Goal: Task Accomplishment & Management: Manage account settings

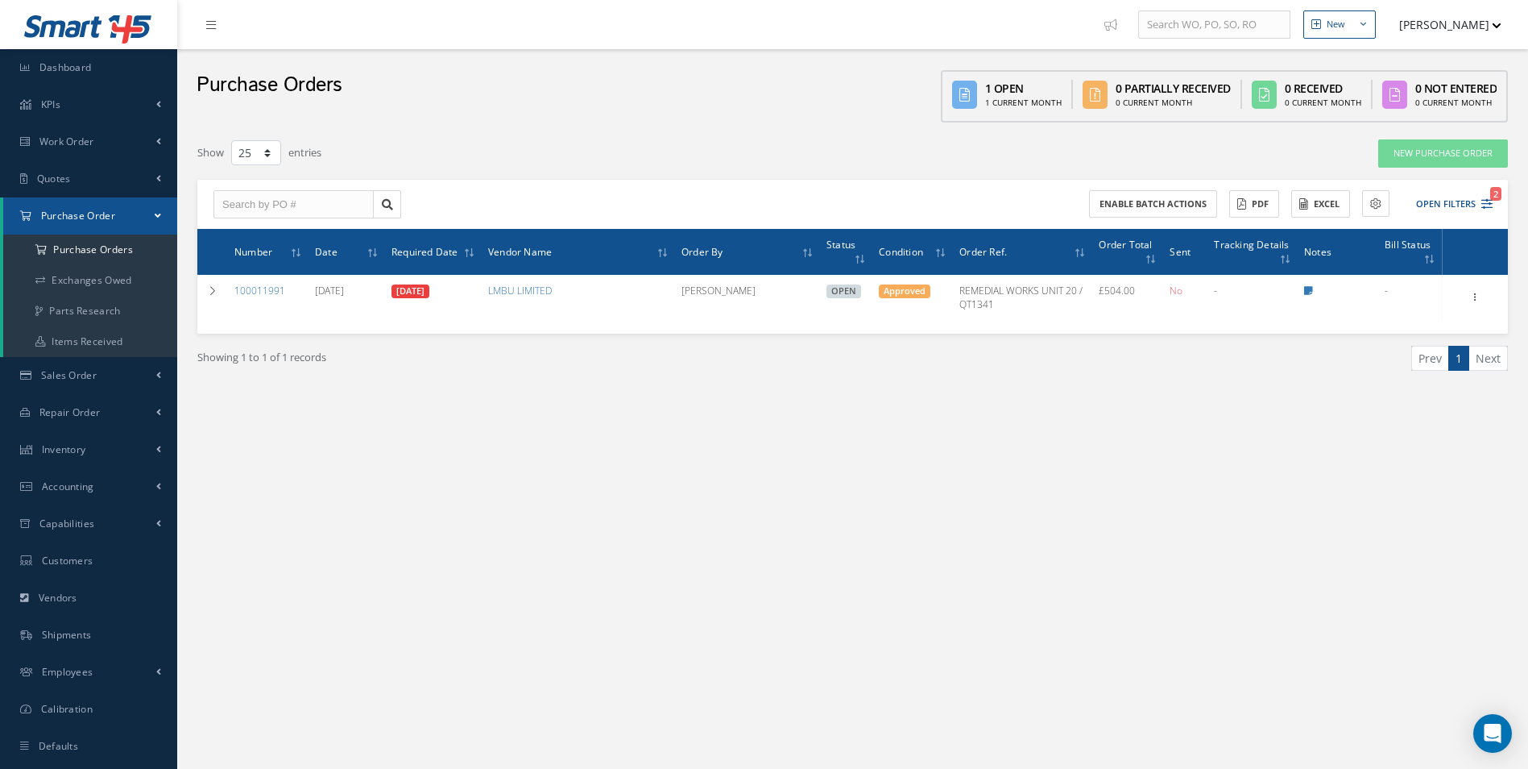
select select "25"
click at [95, 362] on link "Sales Order" at bounding box center [88, 375] width 177 height 37
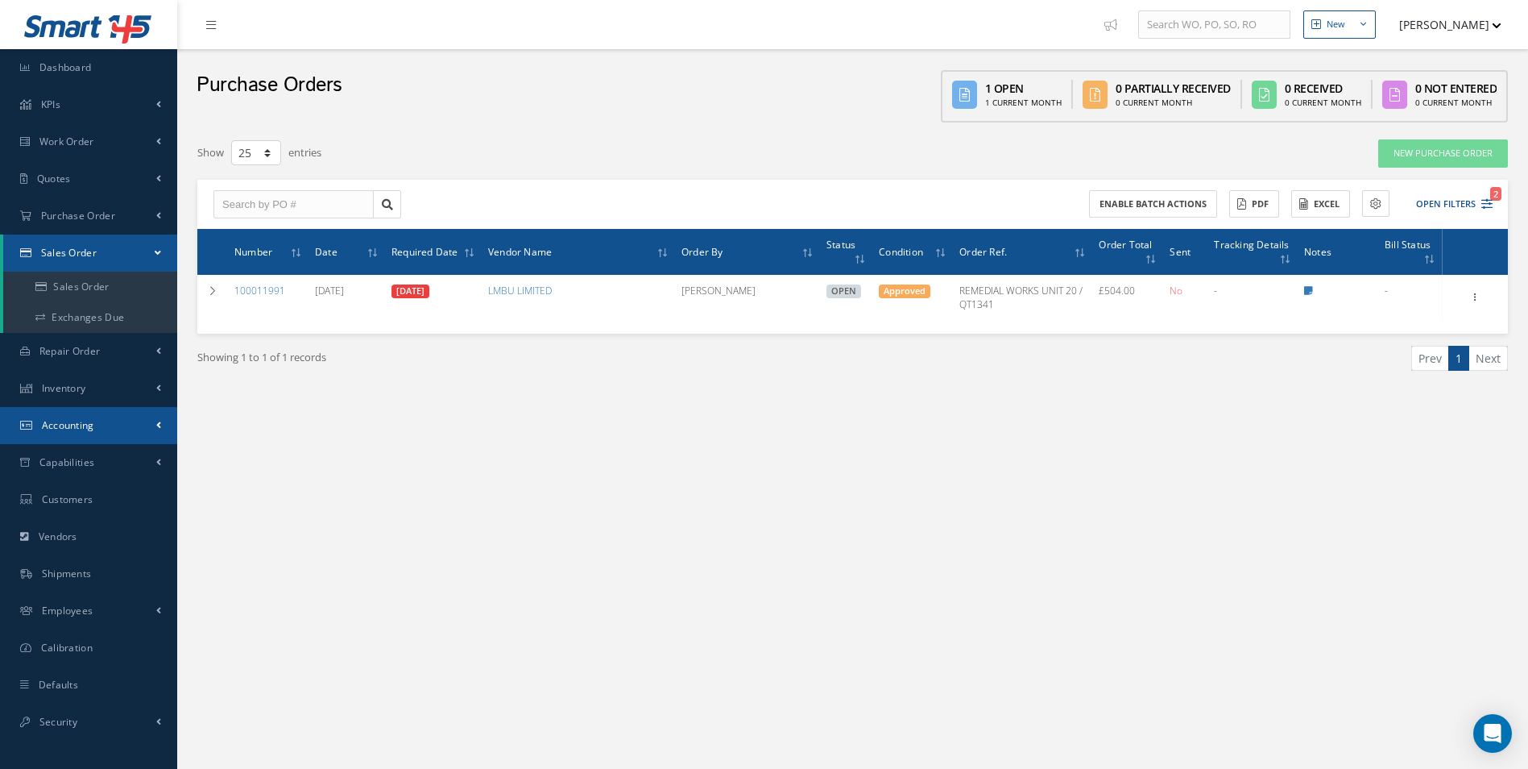
click at [76, 418] on span "Accounting" at bounding box center [68, 425] width 52 height 14
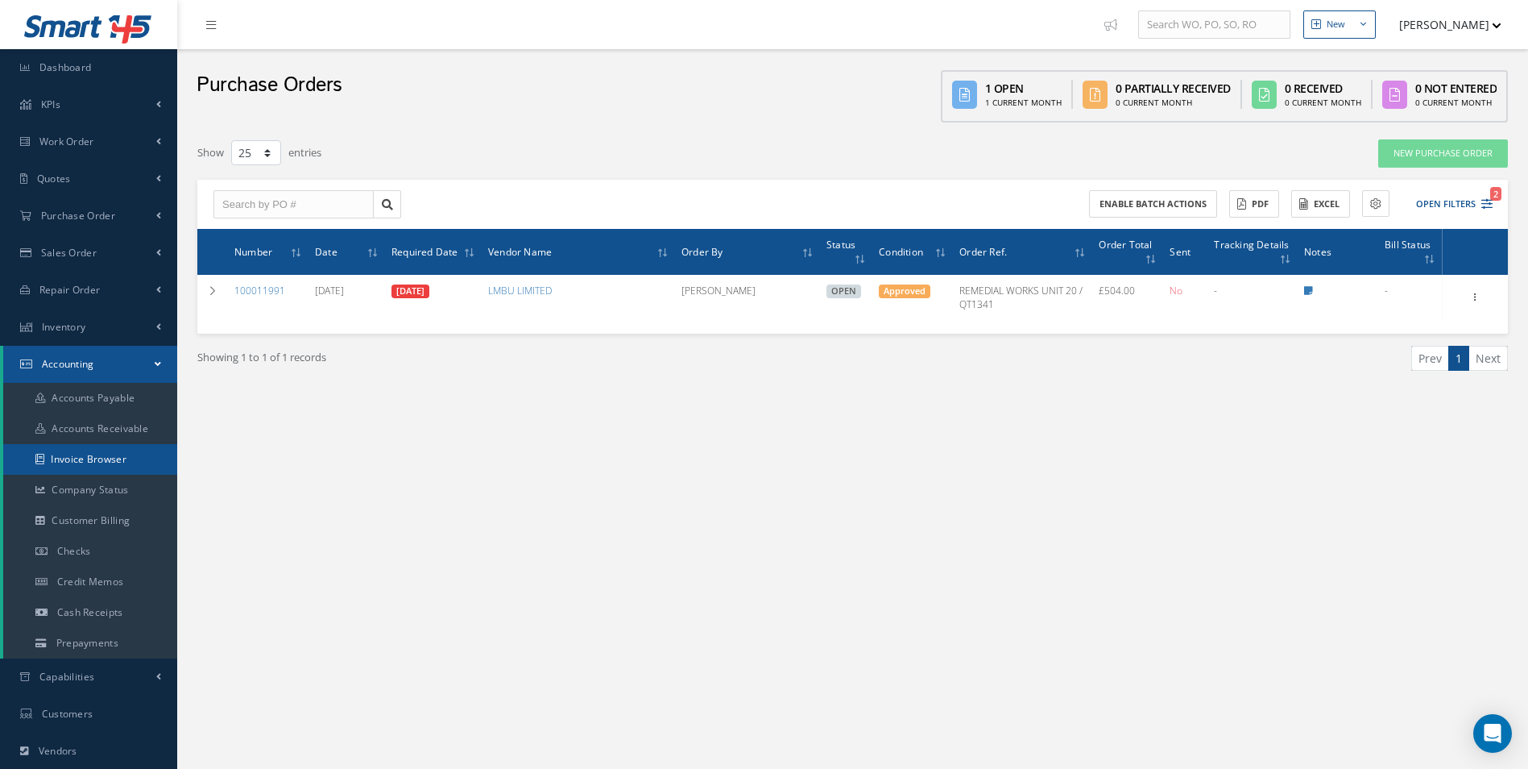
click at [84, 454] on link "Invoice Browser" at bounding box center [90, 459] width 174 height 31
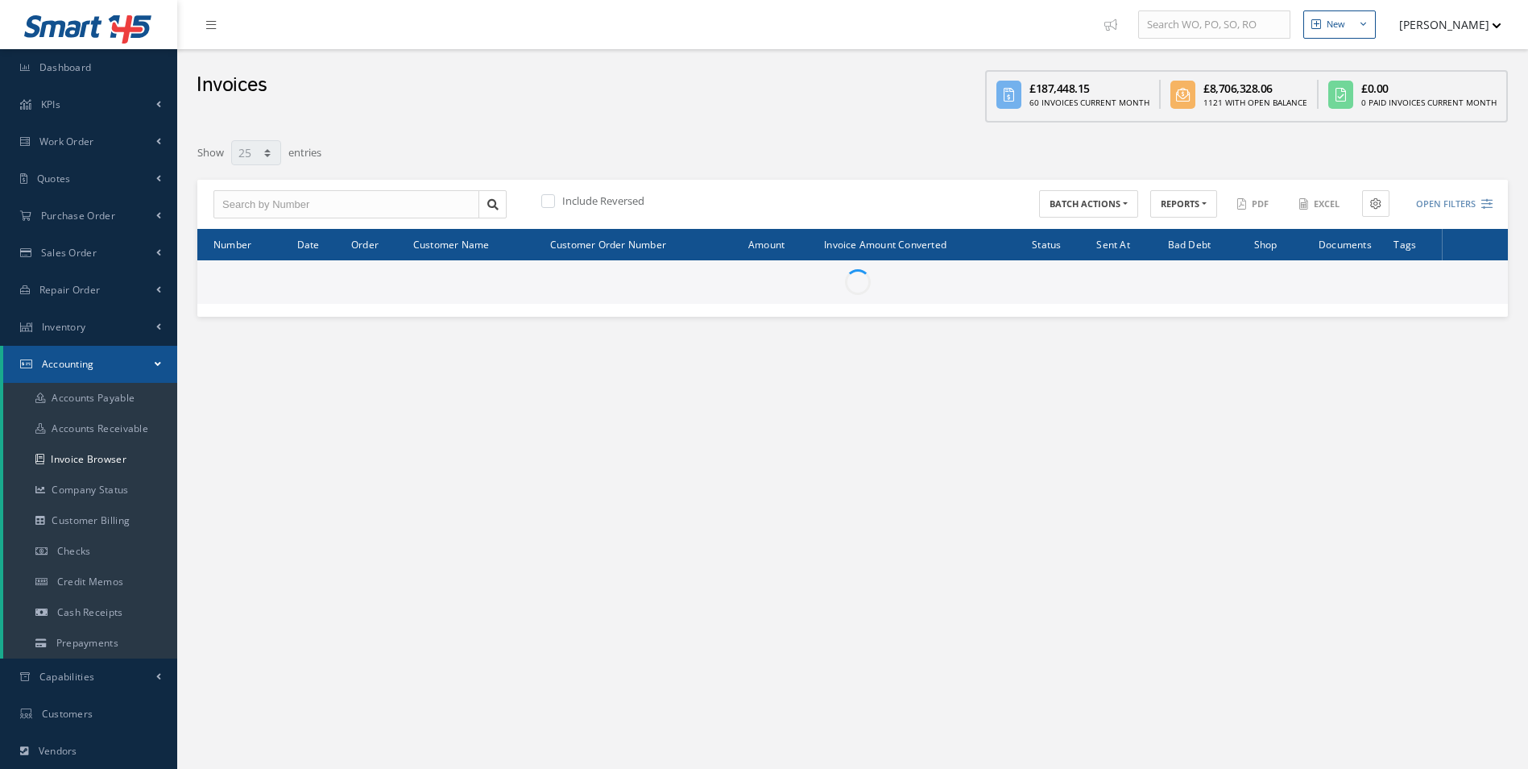
select select "25"
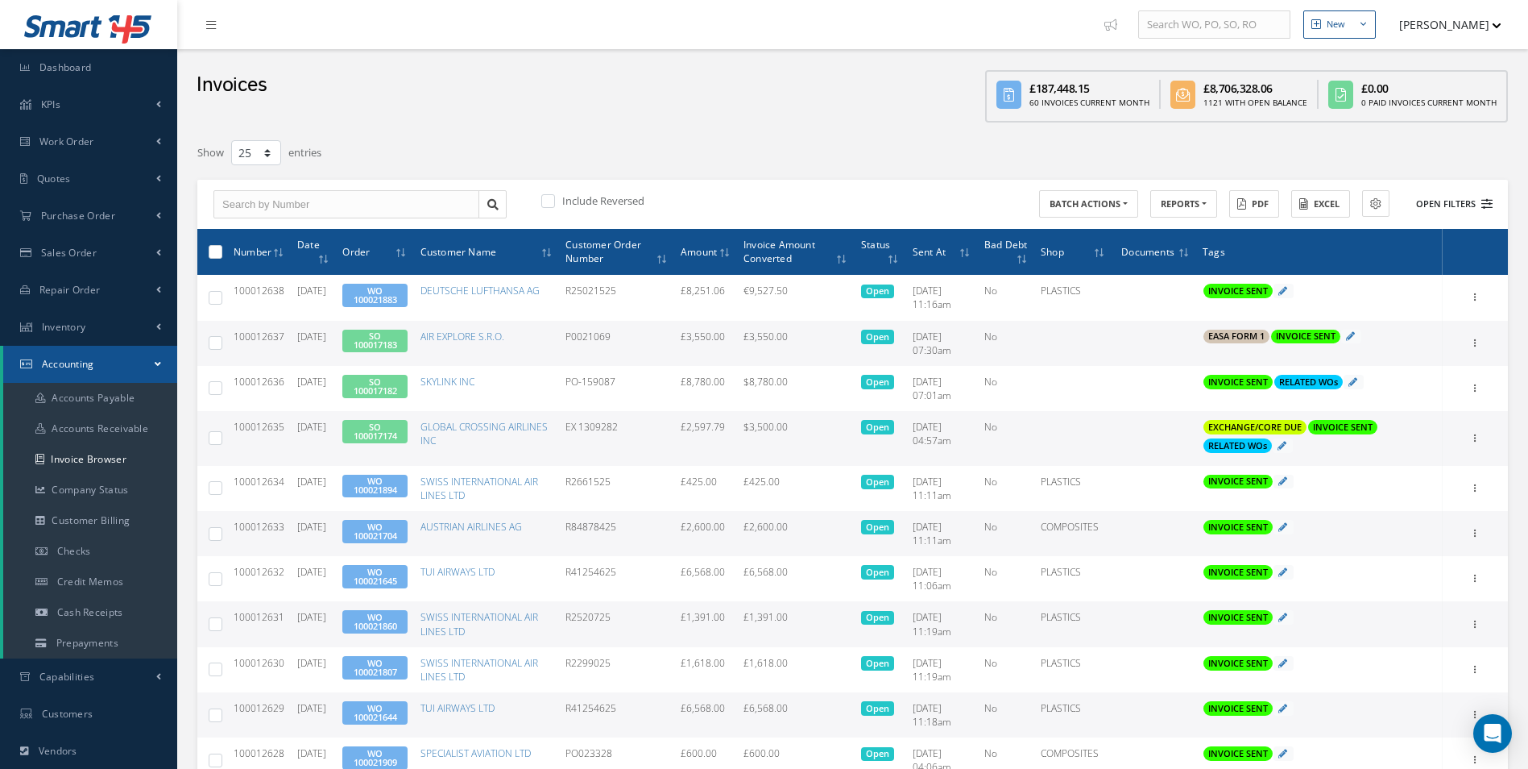
click at [1444, 211] on button "Open Filters" at bounding box center [1447, 204] width 91 height 27
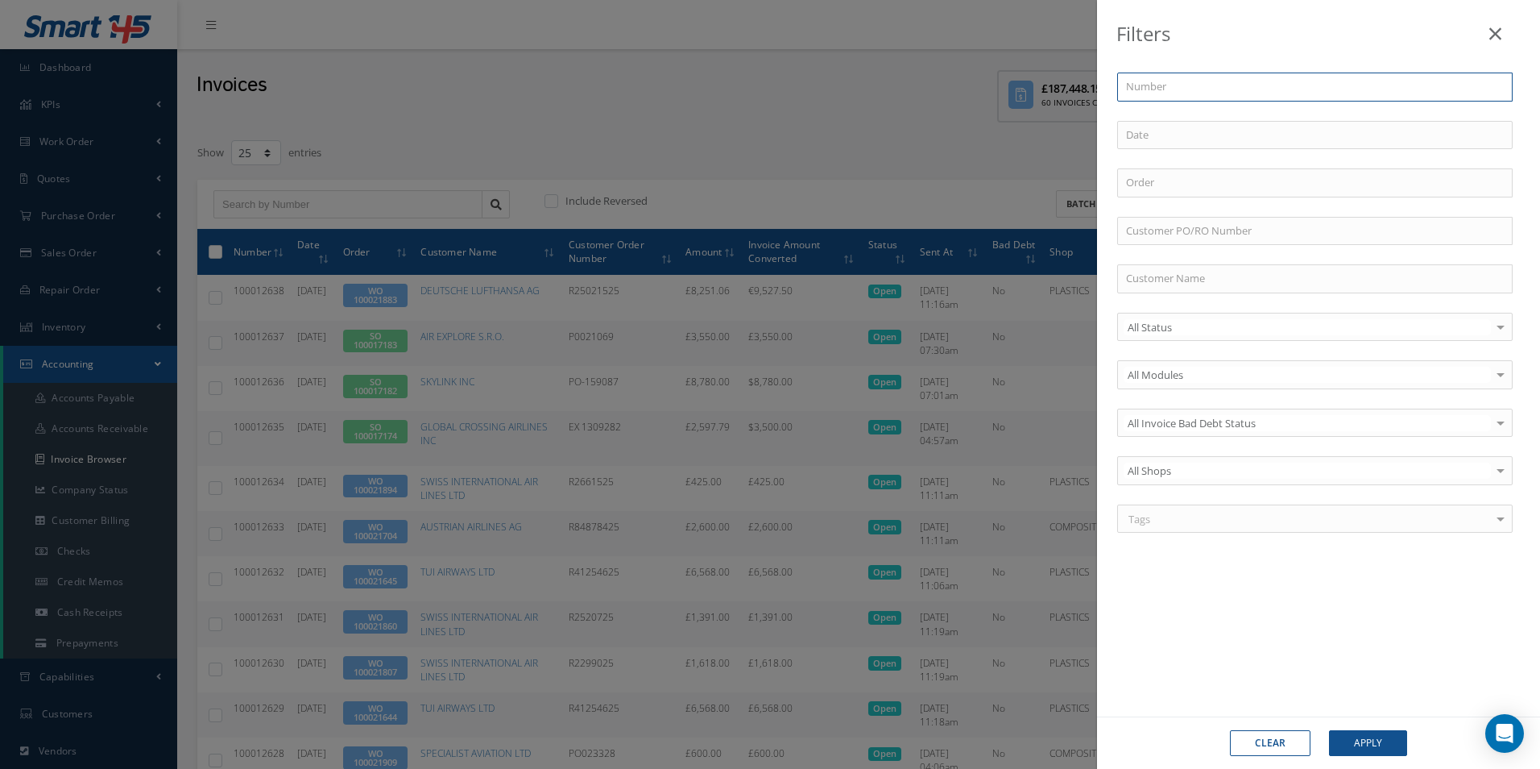
click at [1239, 91] on input "text" at bounding box center [1315, 87] width 396 height 29
type input "d"
type input "du"
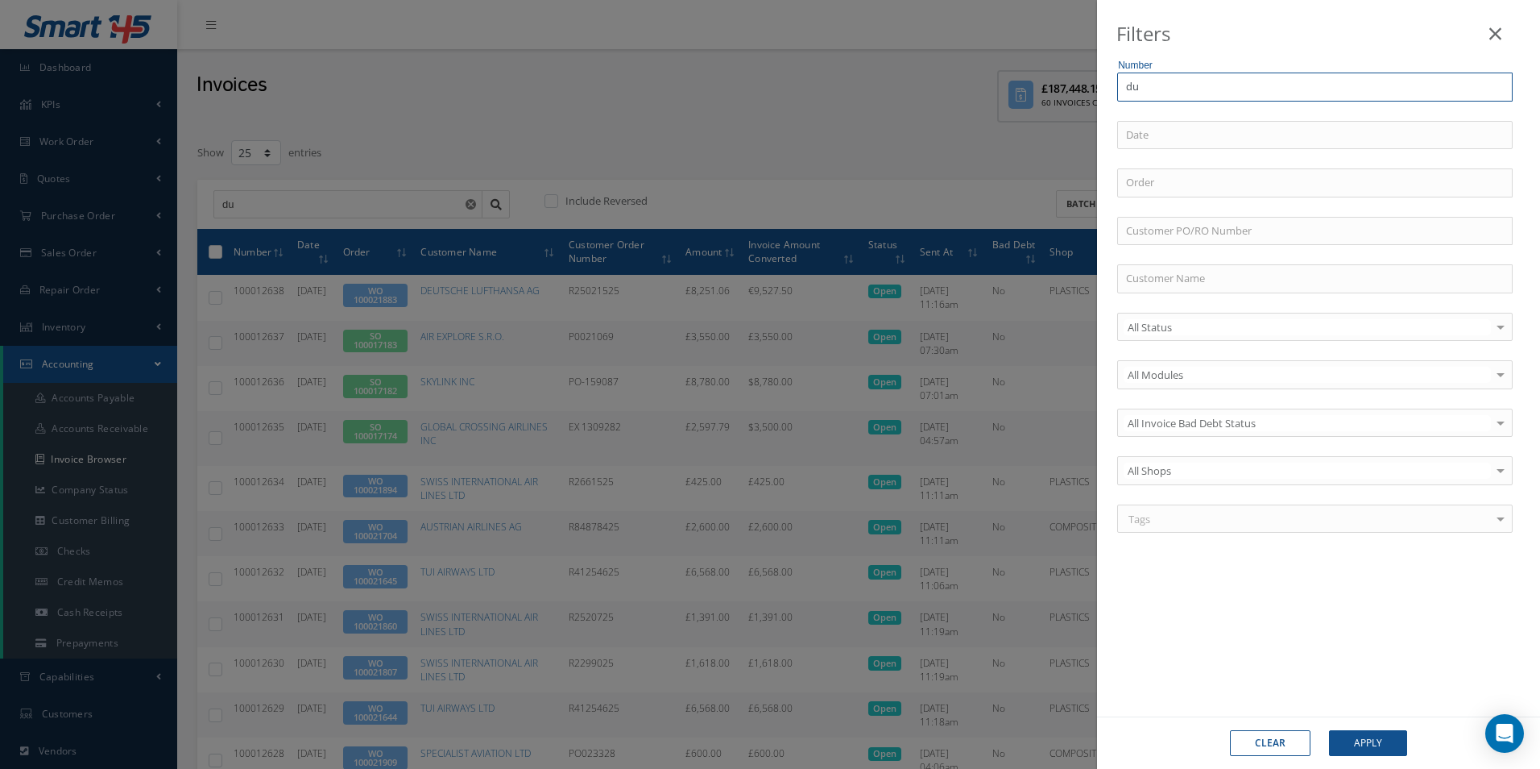
type input "dub"
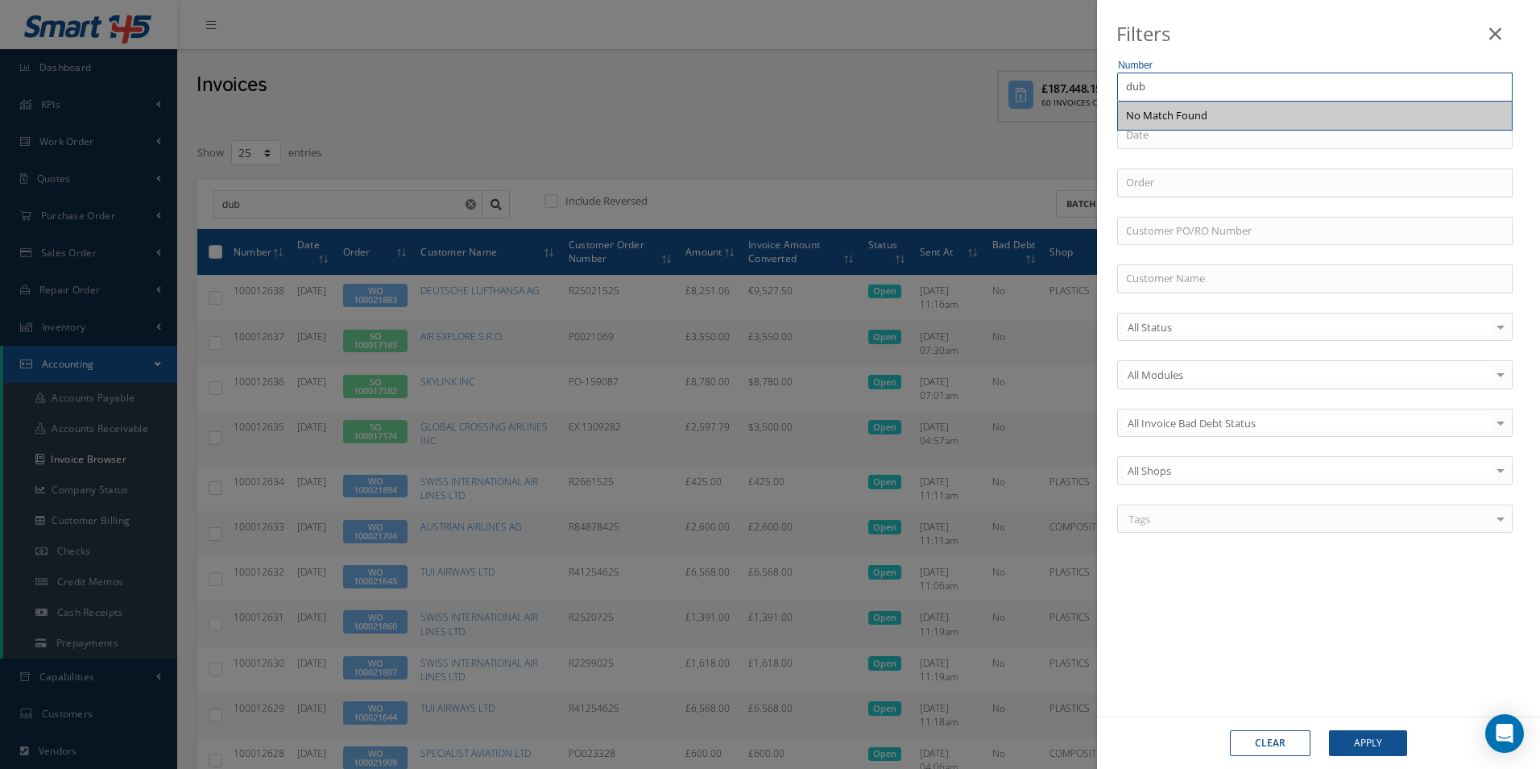
drag, startPoint x: 1264, startPoint y: 91, endPoint x: 1124, endPoint y: 101, distance: 140.5
click at [1124, 101] on div "dub No Match Found" at bounding box center [1315, 87] width 396 height 29
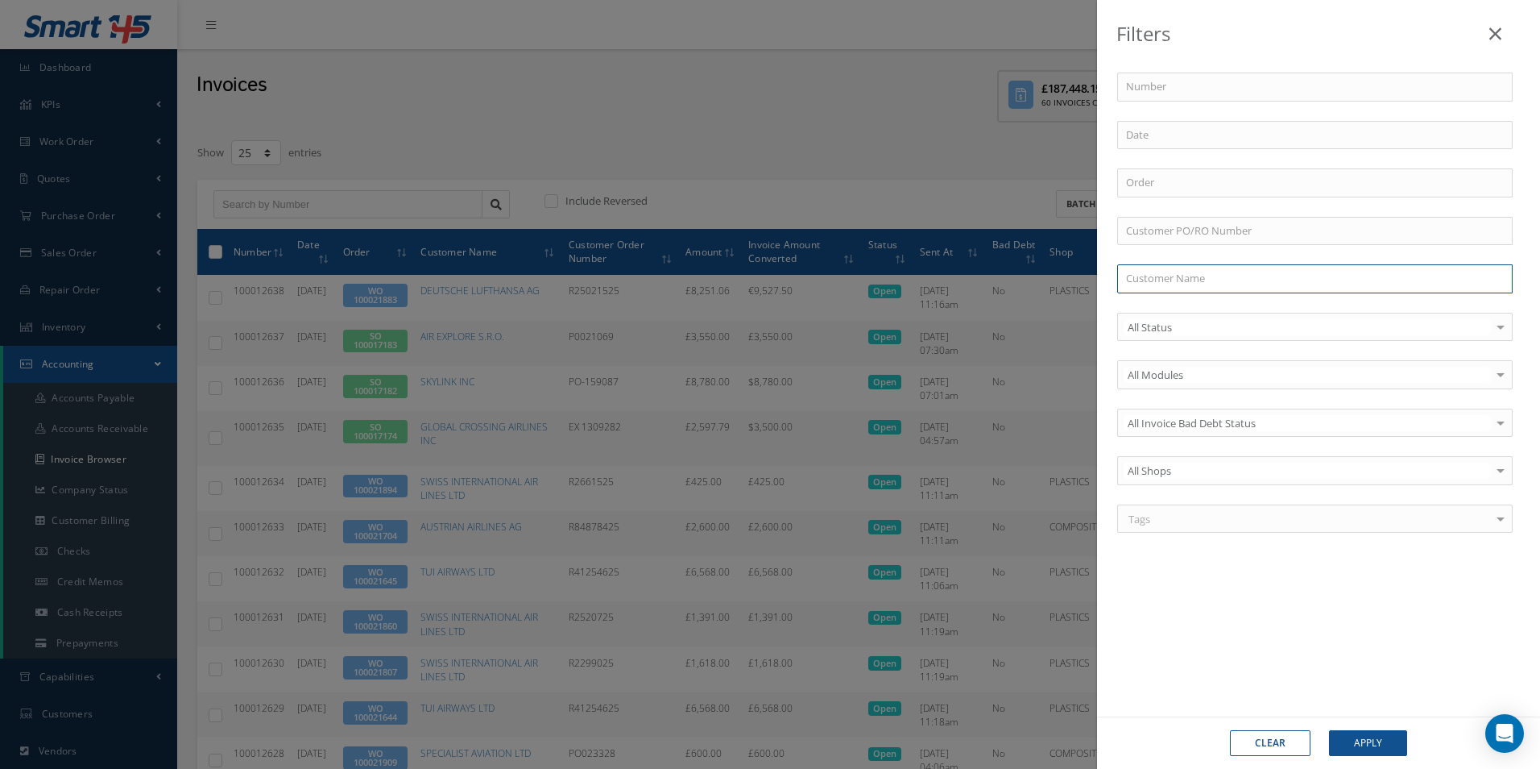
click at [1200, 271] on input "text" at bounding box center [1315, 278] width 396 height 29
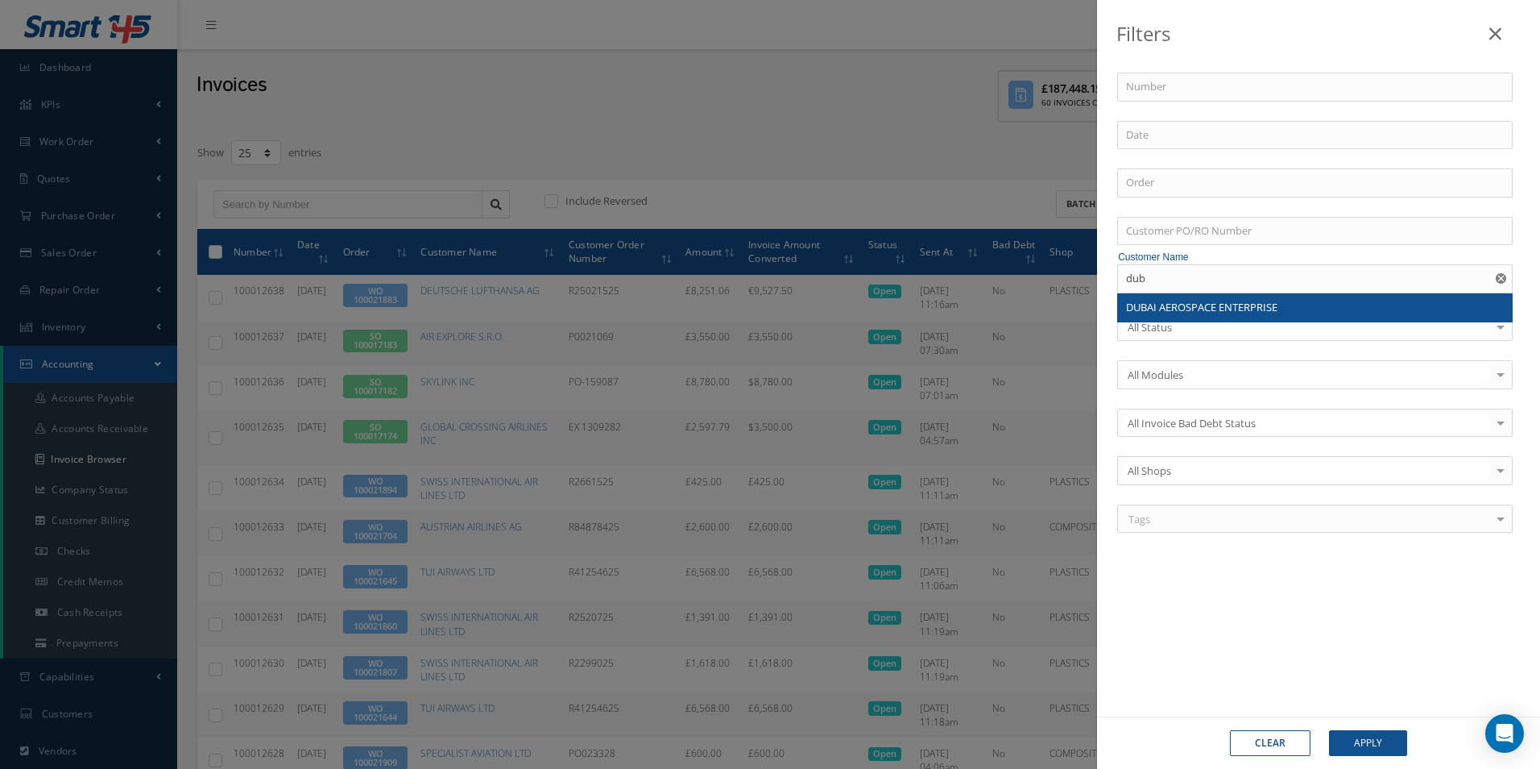
click at [1187, 301] on span "DUBAI AEROSPACE ENTERPRISE" at bounding box center [1201, 307] width 151 height 15
type input "DUBAI AEROSPACE ENTERPRISE"
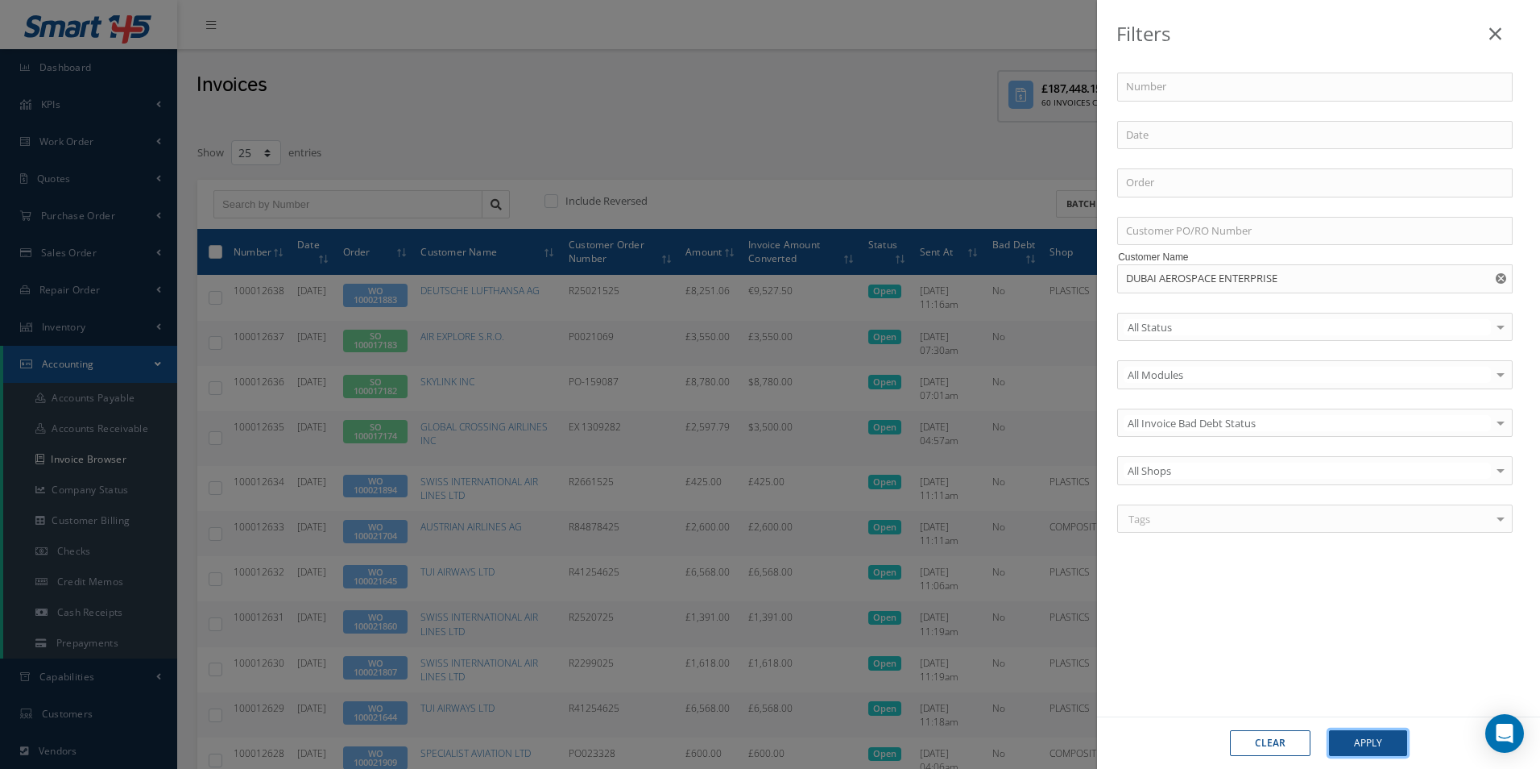
click at [1379, 740] on button "Apply" at bounding box center [1368, 743] width 78 height 26
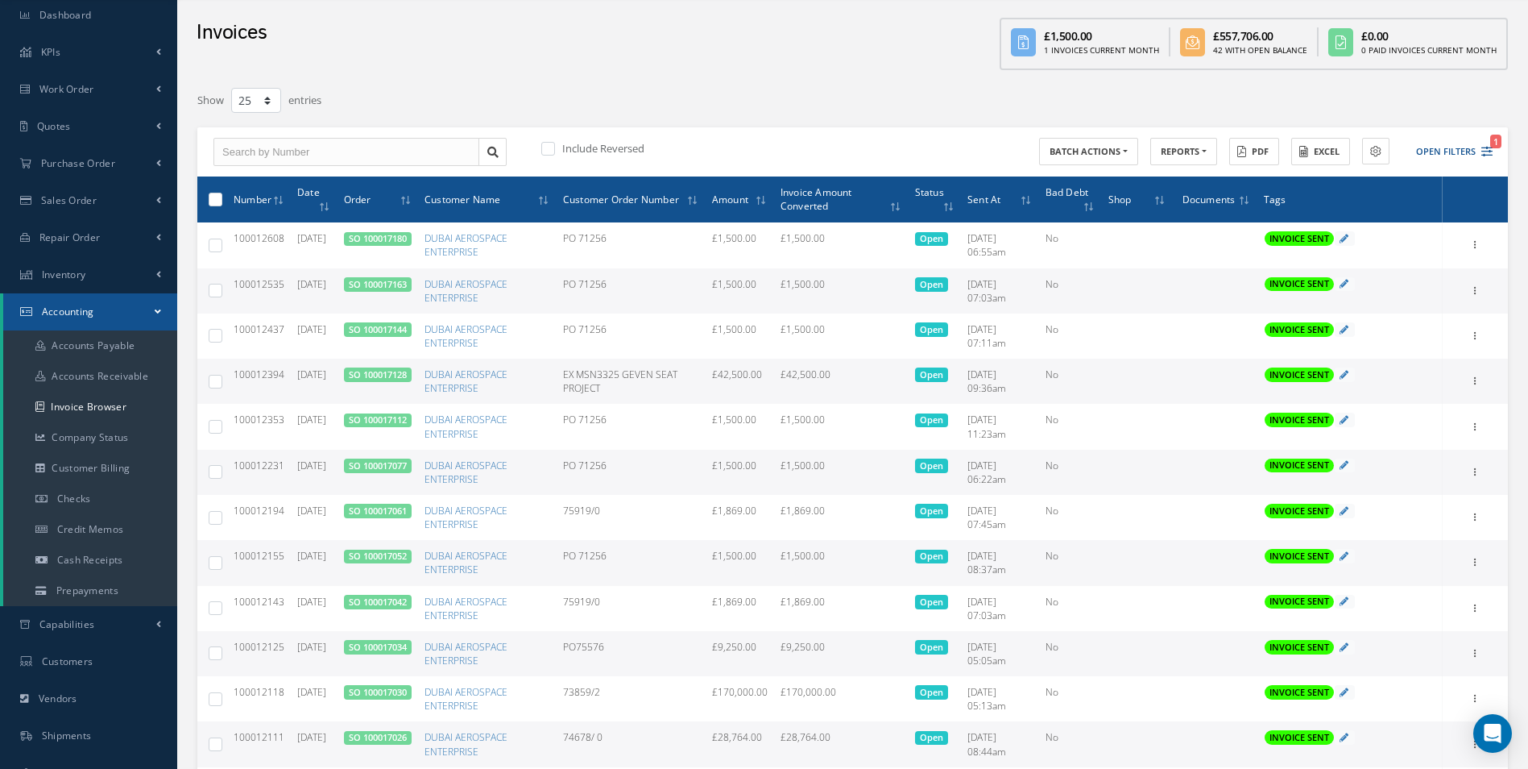
scroll to position [81, 0]
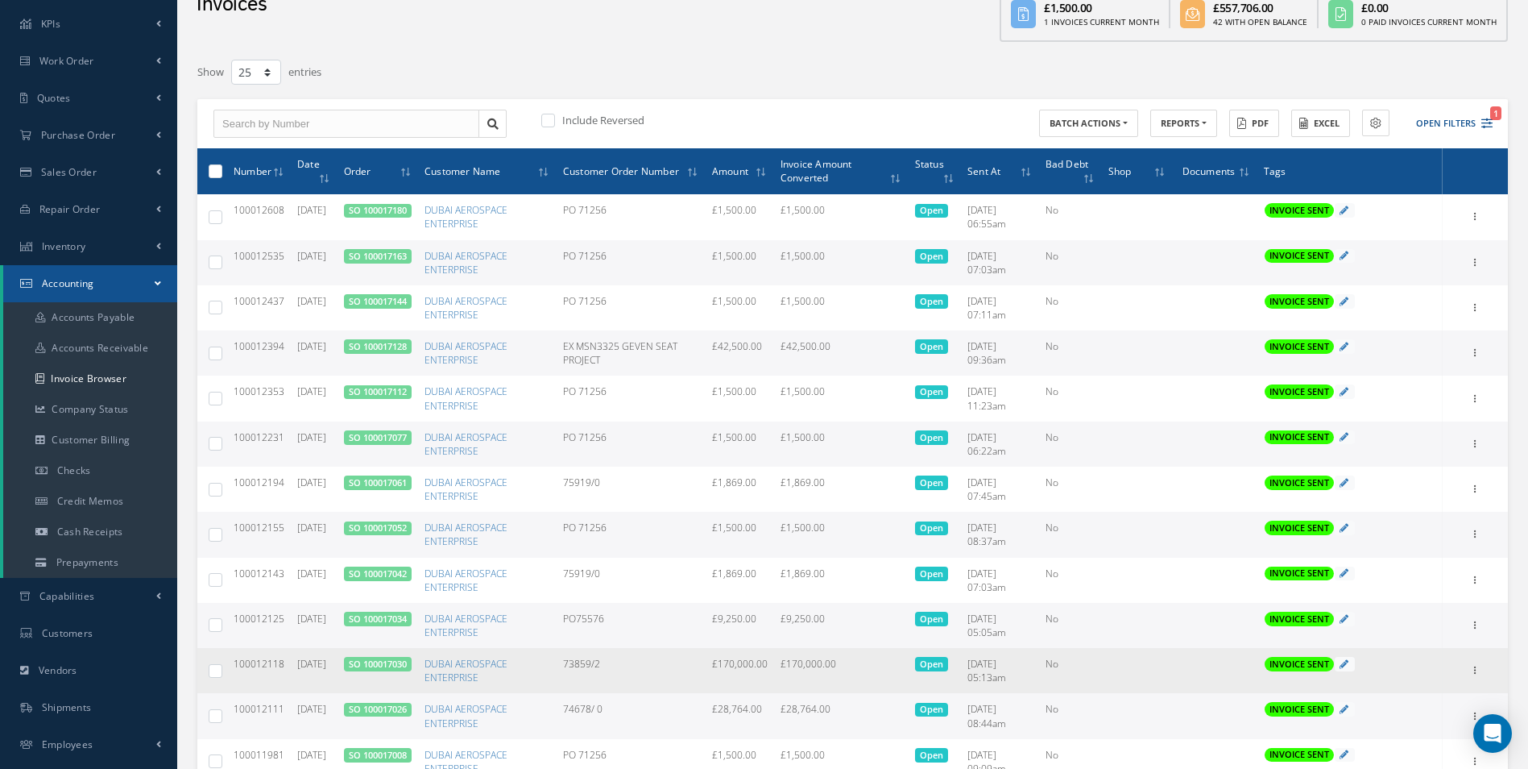
drag, startPoint x: 614, startPoint y: 665, endPoint x: 569, endPoint y: 668, distance: 45.2
click at [569, 668] on td "73859/2" at bounding box center [631, 670] width 149 height 45
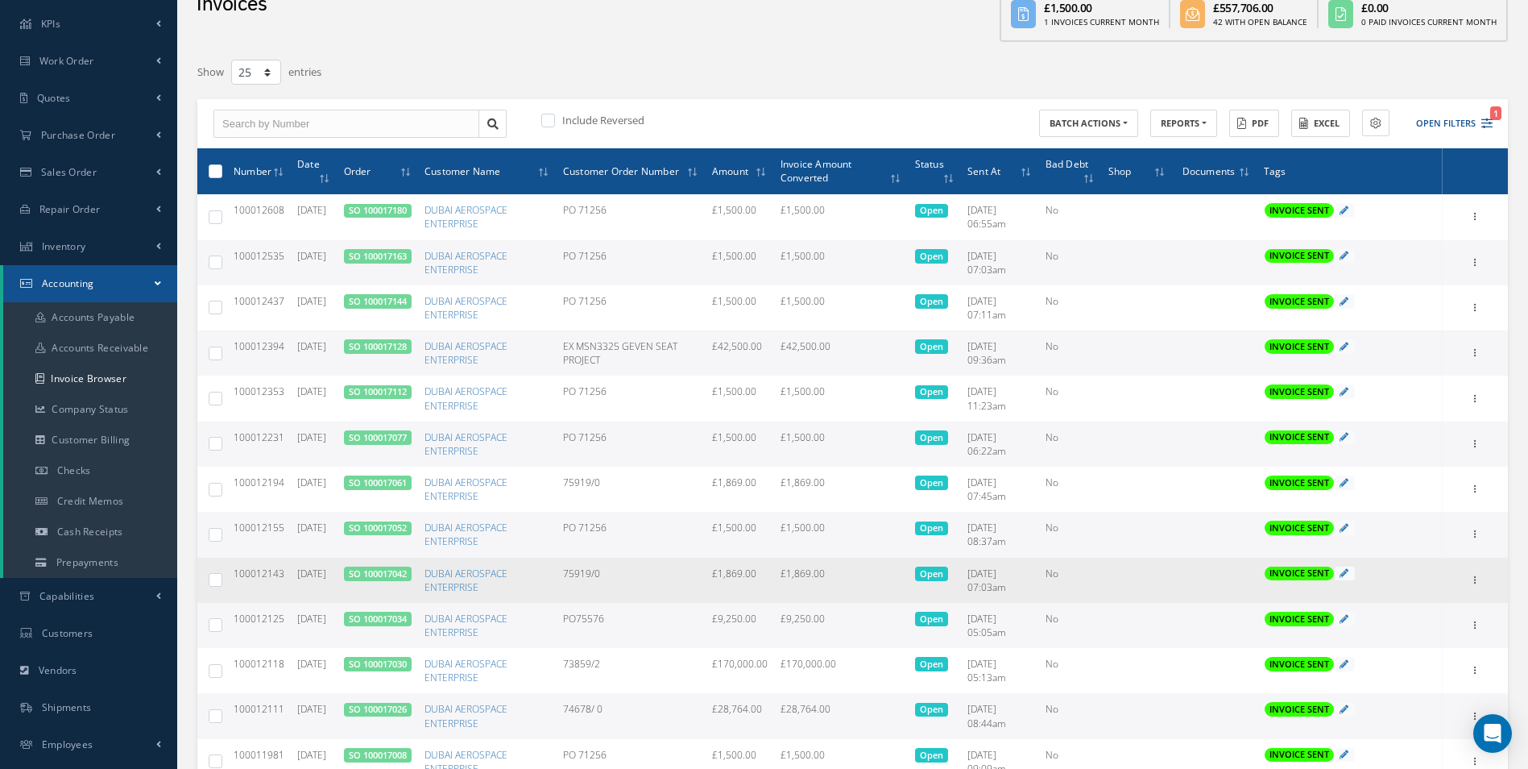
copy td "73859/2"
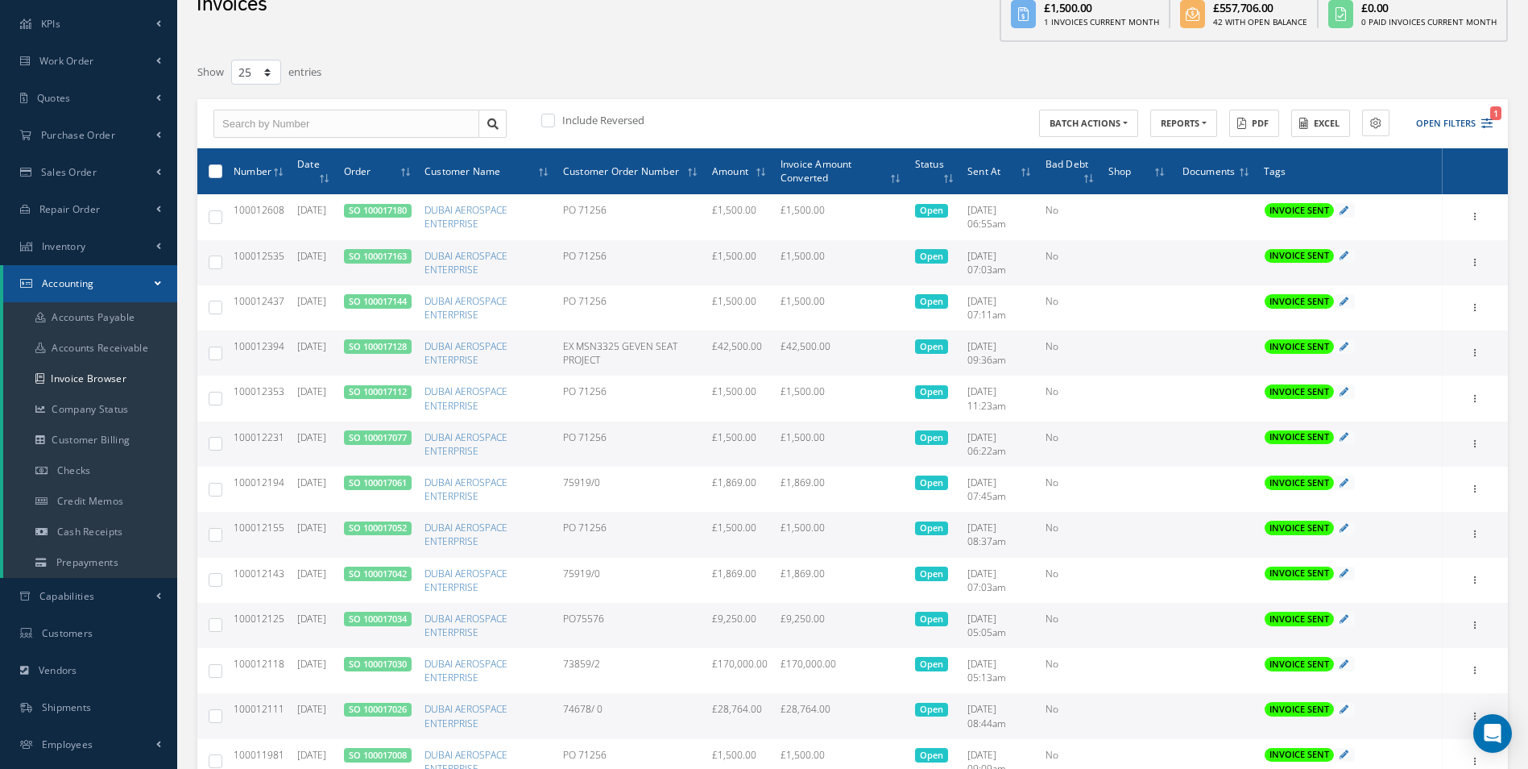
click at [400, 347] on link "SO 100017128" at bounding box center [378, 346] width 58 height 12
click at [384, 351] on link "SO 100017128" at bounding box center [378, 346] width 58 height 12
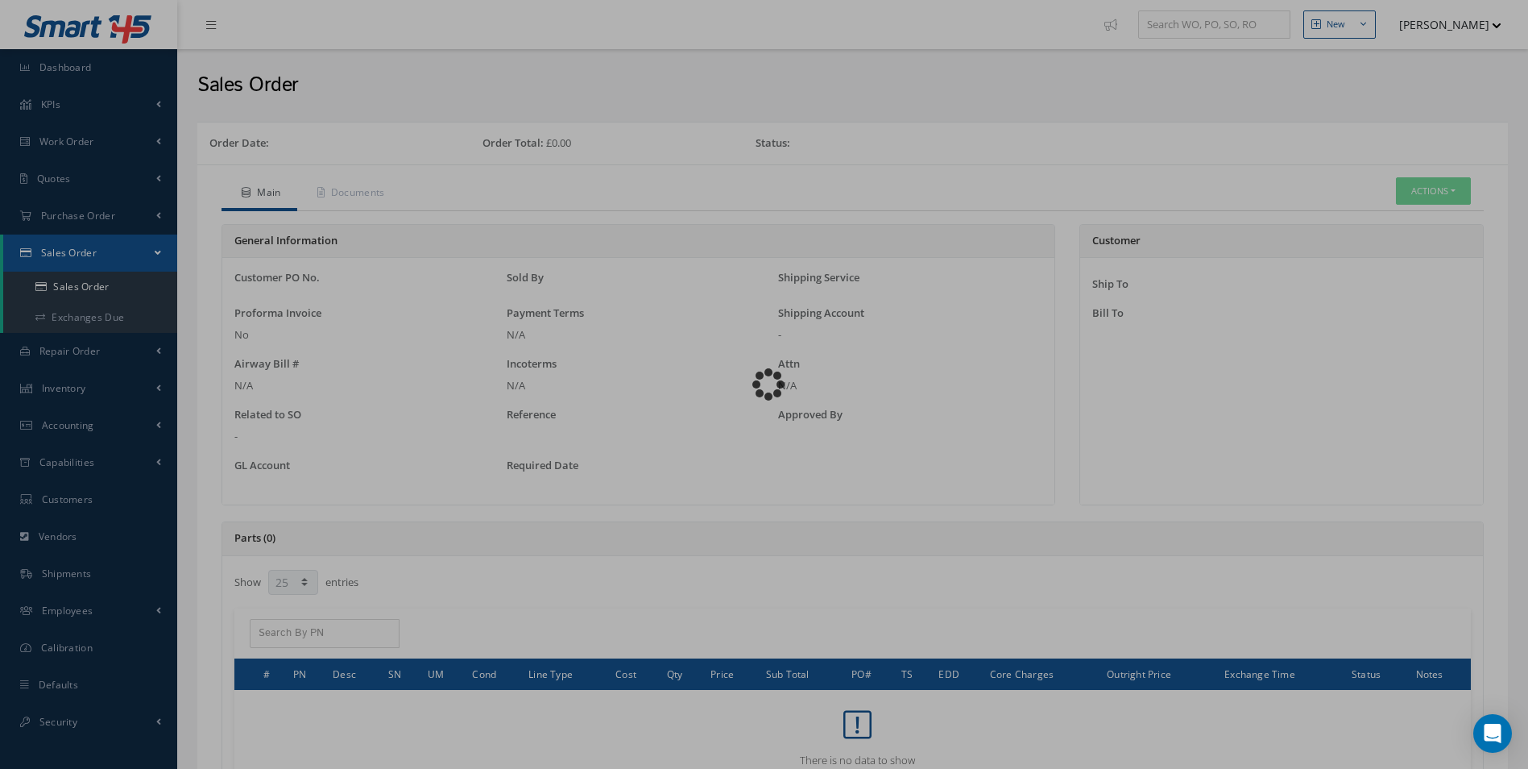
select select "25"
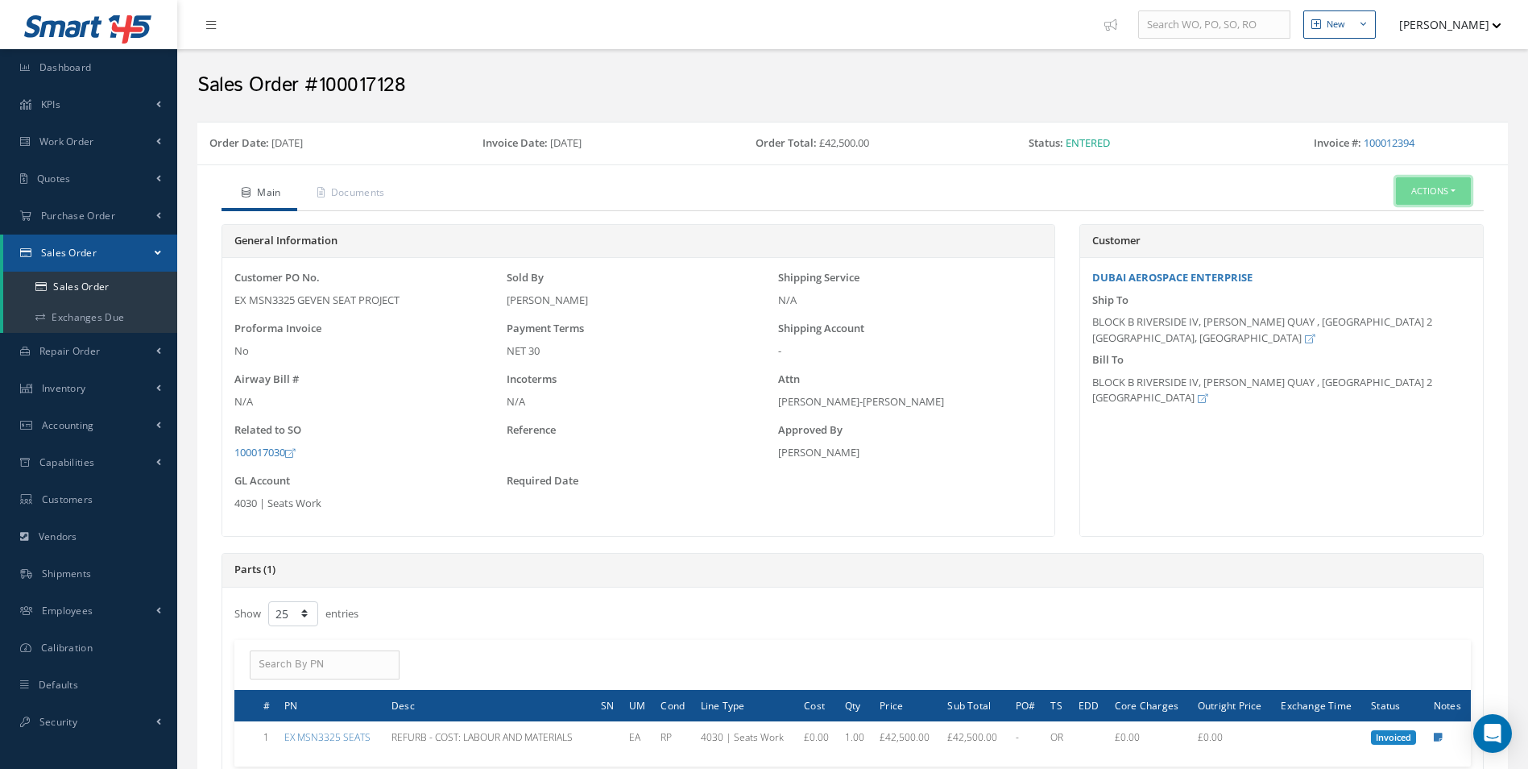
click at [1466, 194] on button "Actions" at bounding box center [1433, 191] width 75 height 28
click at [1413, 218] on link "Reverse Sales Order" at bounding box center [1409, 220] width 129 height 22
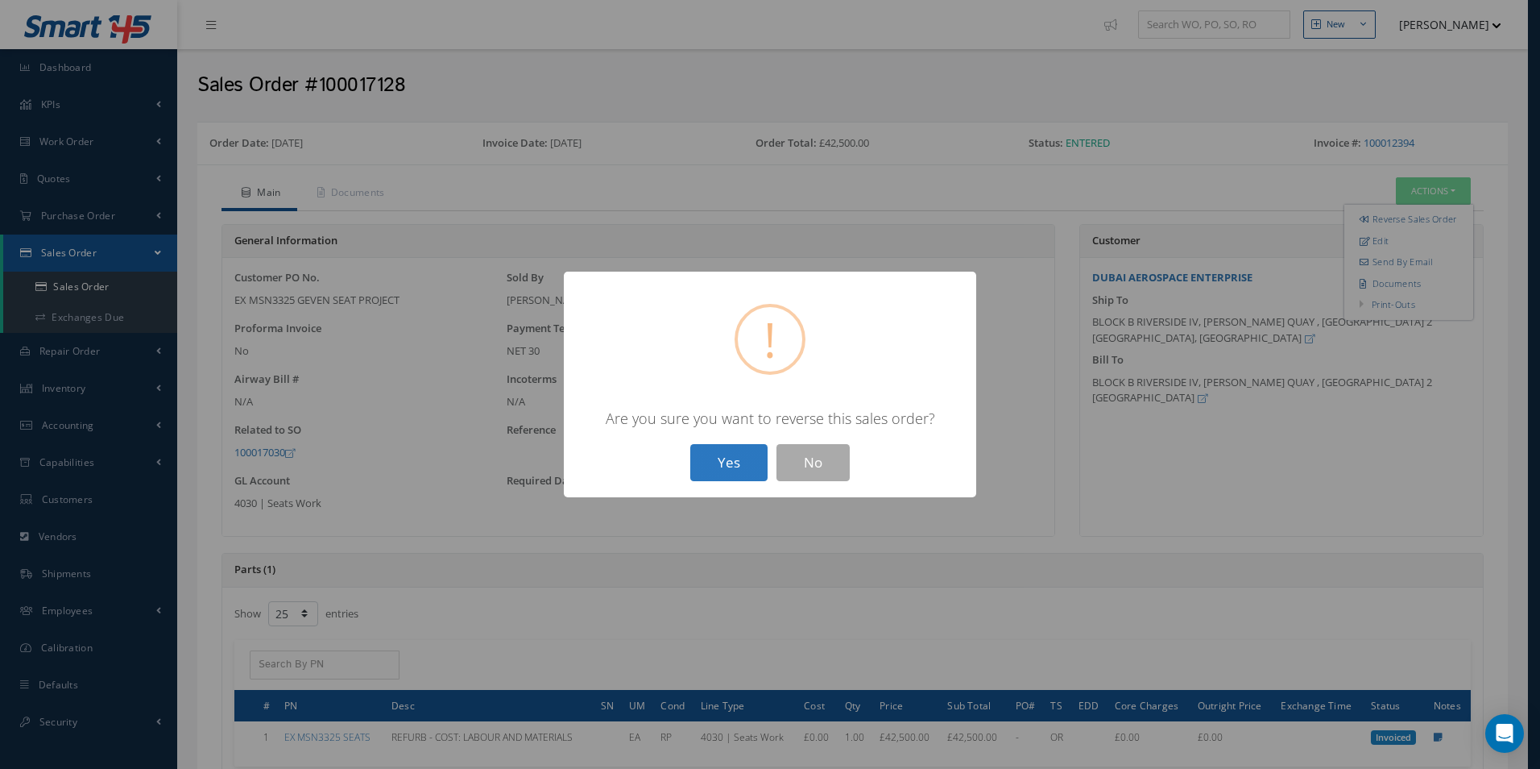
click at [751, 456] on button "Yes" at bounding box center [728, 463] width 77 height 38
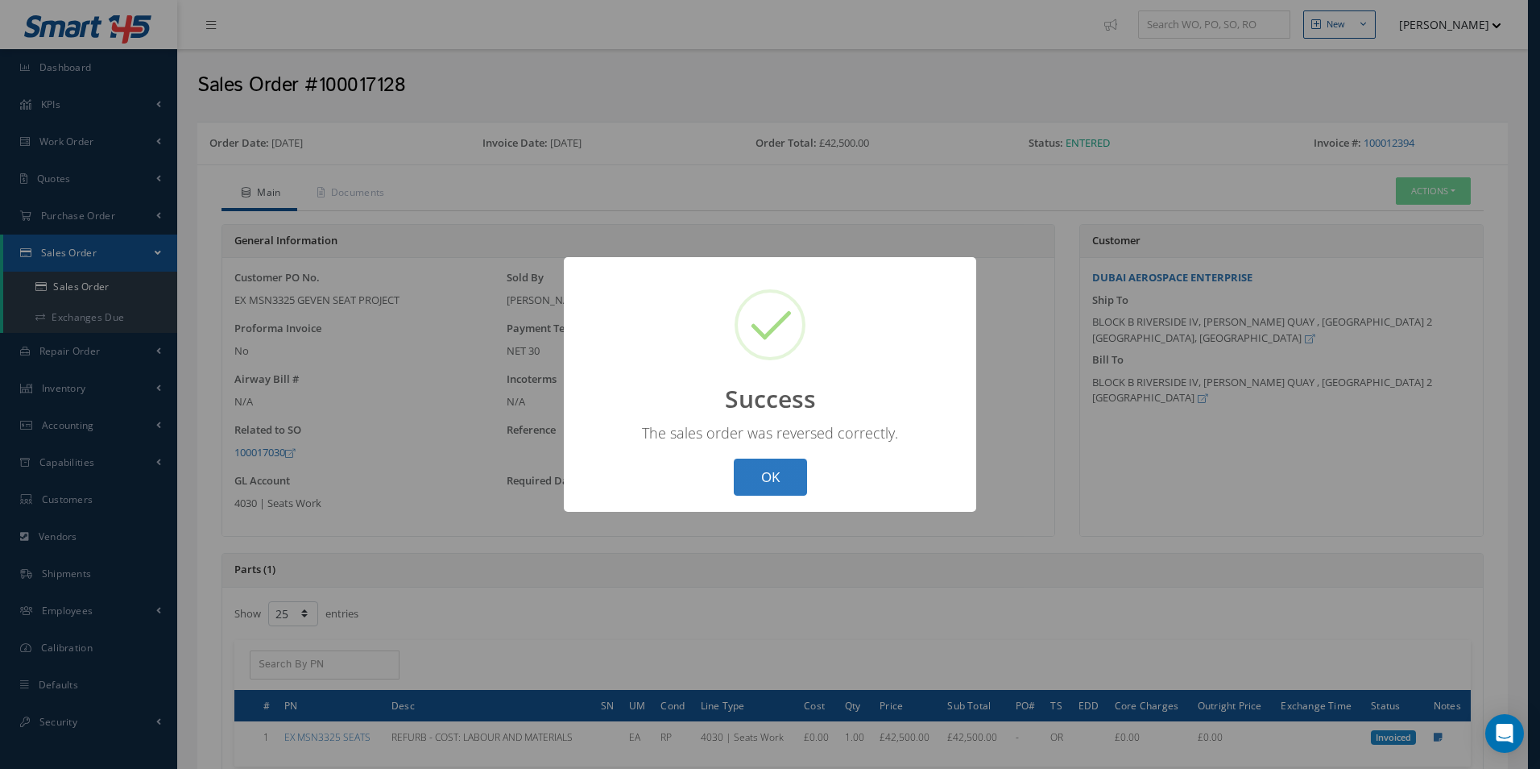
click at [769, 480] on button "OK" at bounding box center [770, 477] width 73 height 38
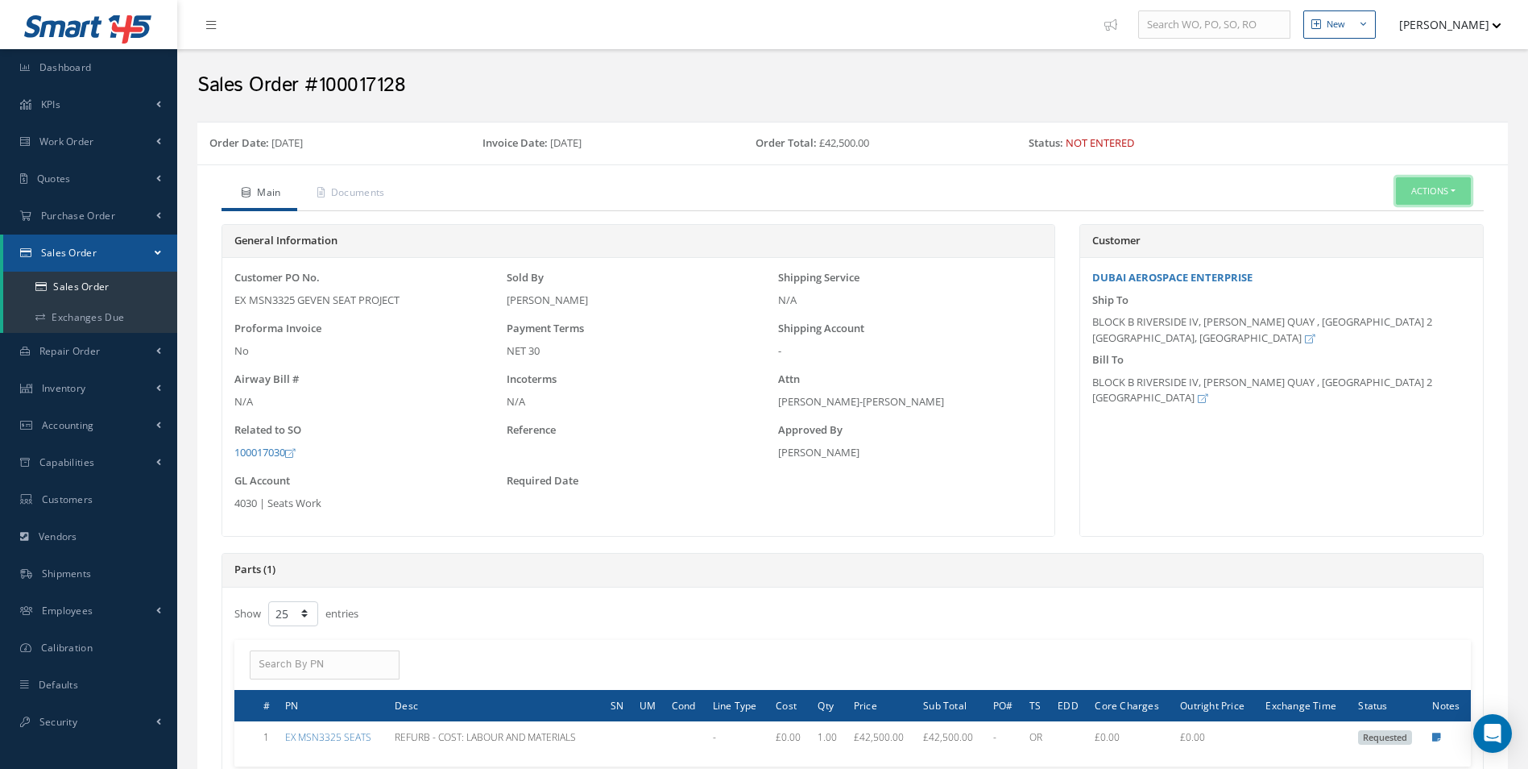
click at [1457, 192] on button "Actions" at bounding box center [1433, 191] width 75 height 28
click at [1403, 237] on link "Edit" at bounding box center [1409, 241] width 129 height 22
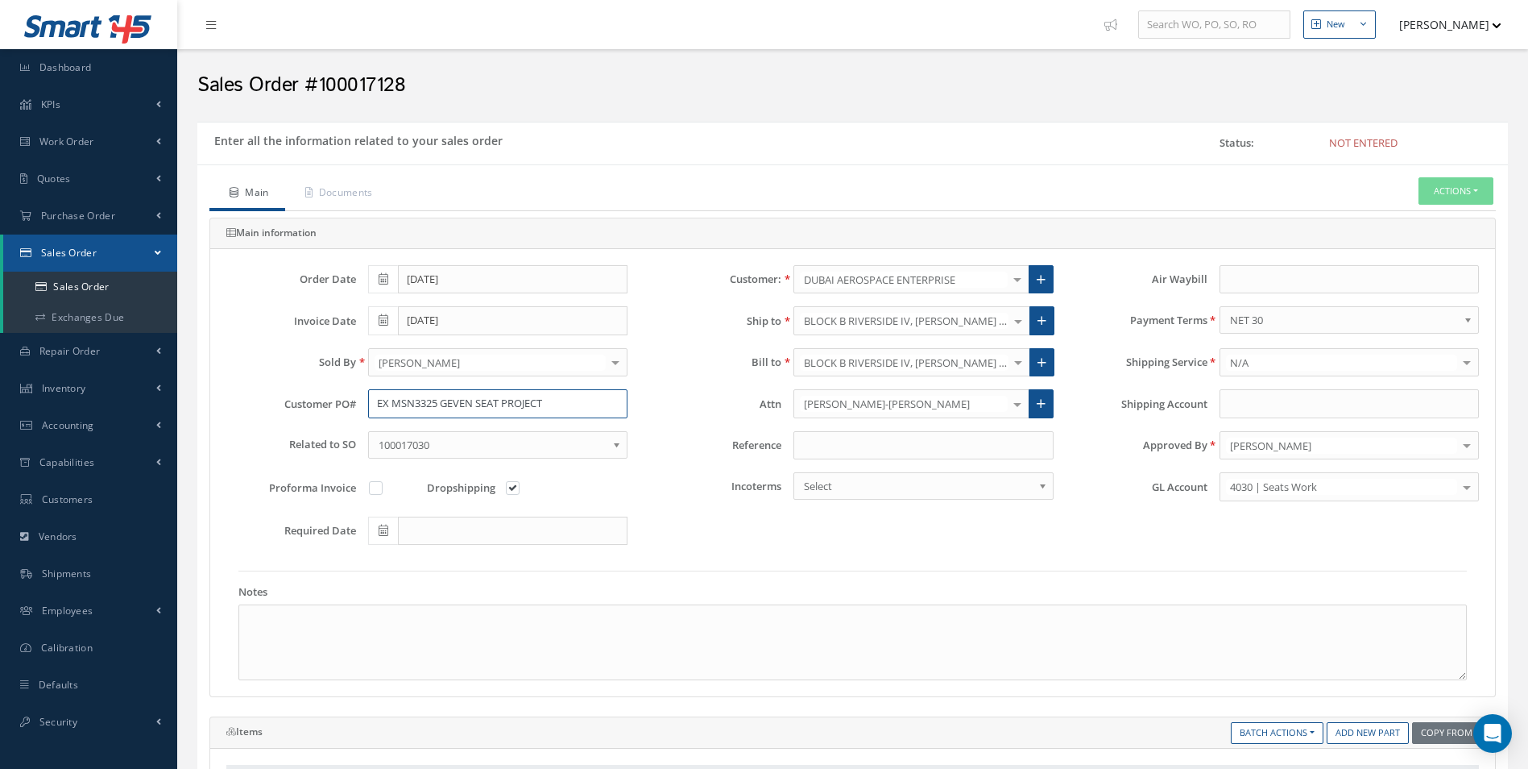
drag, startPoint x: 582, startPoint y: 404, endPoint x: 255, endPoint y: 395, distance: 326.4
click at [255, 395] on div "Customer PO# EX MSN3325 GEVEN SEAT PROJECT" at bounding box center [426, 403] width 425 height 29
paste input "73859/2"
type input "73859/2"
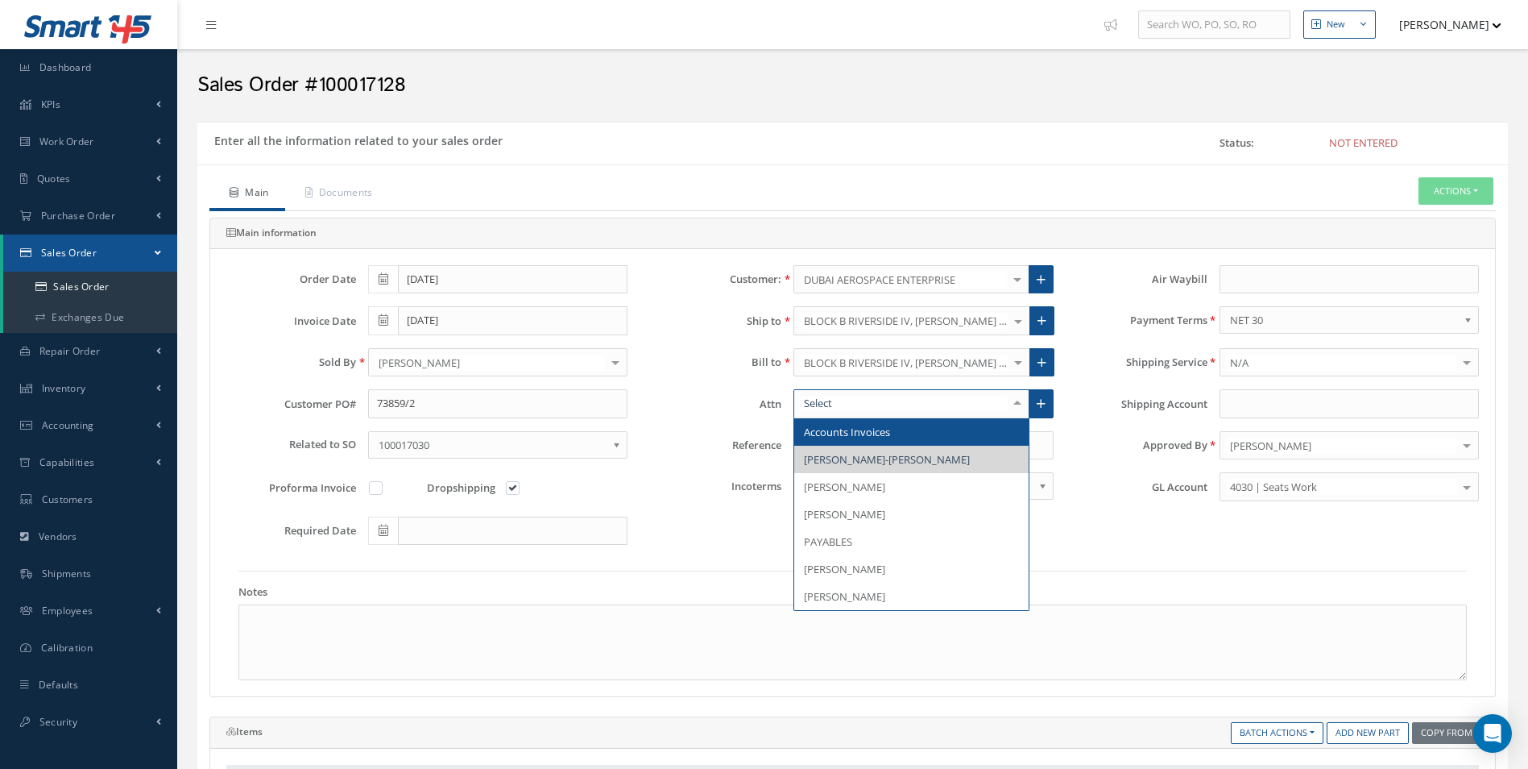
click at [1215, 562] on div "Order Date 06/27/2025 Customer: DUBAI AEROSPACE ENTERPRISE Cabinair Services 1S…" at bounding box center [852, 472] width 1285 height 447
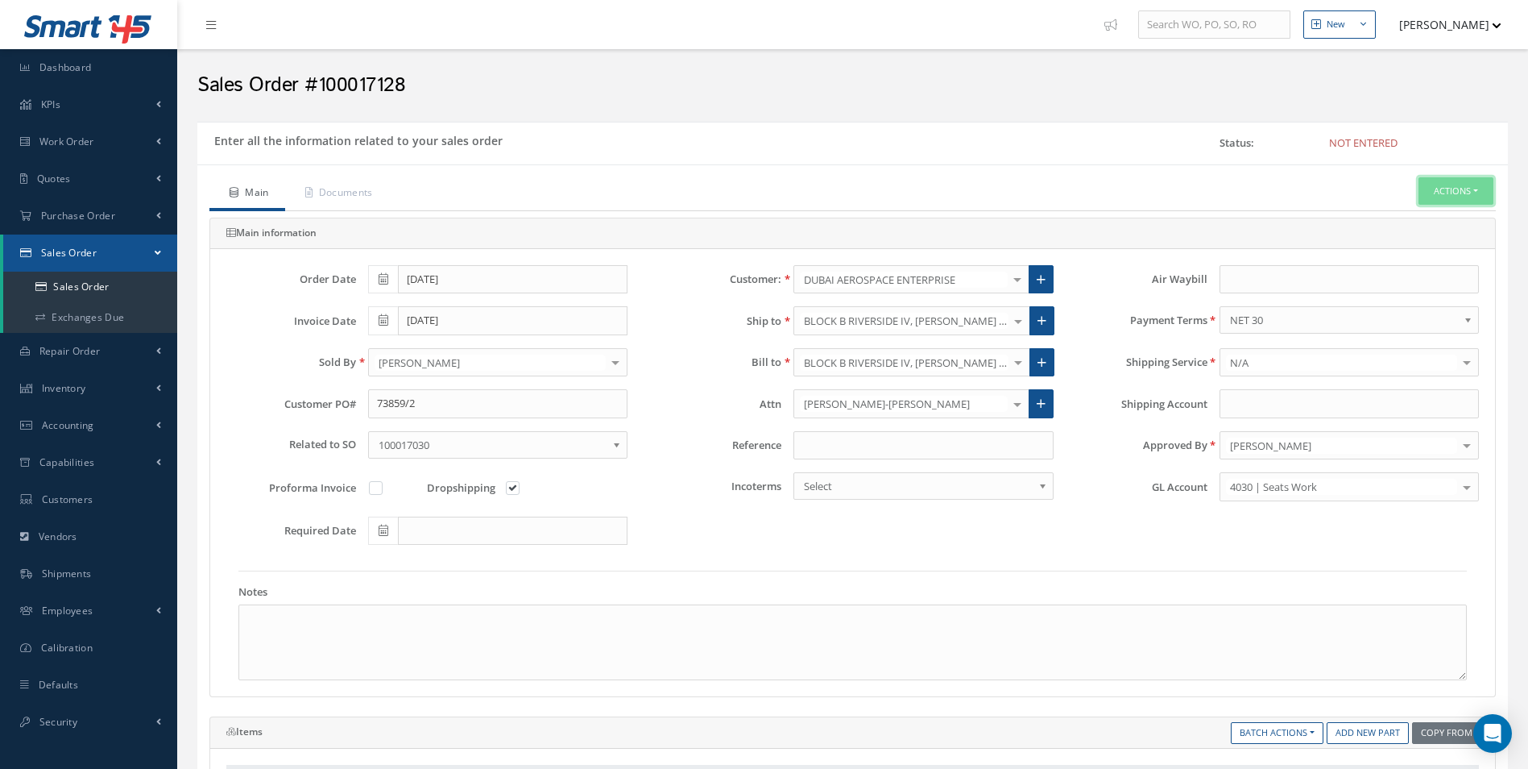
click at [1474, 184] on button "Actions" at bounding box center [1456, 191] width 75 height 28
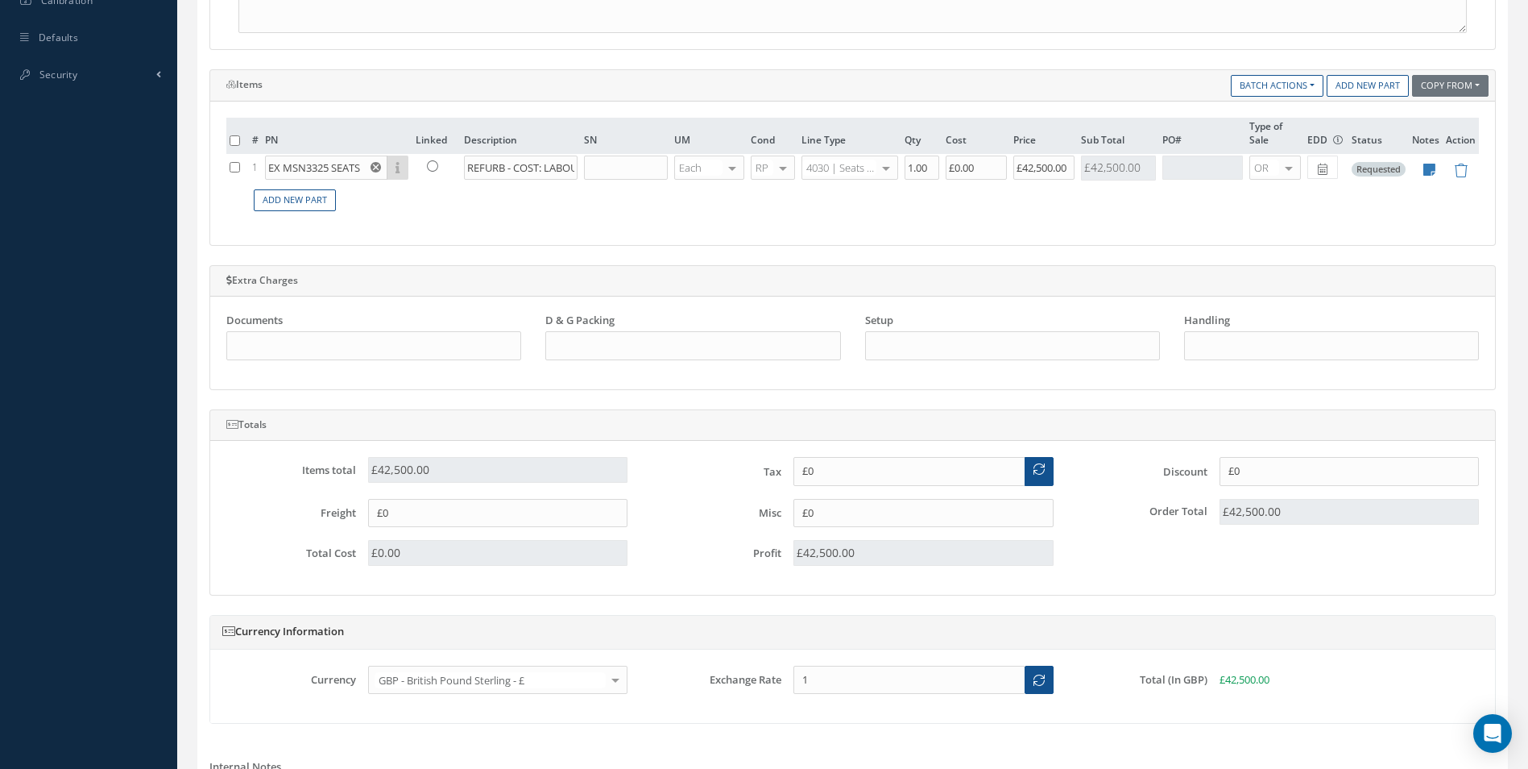
scroll to position [897, 0]
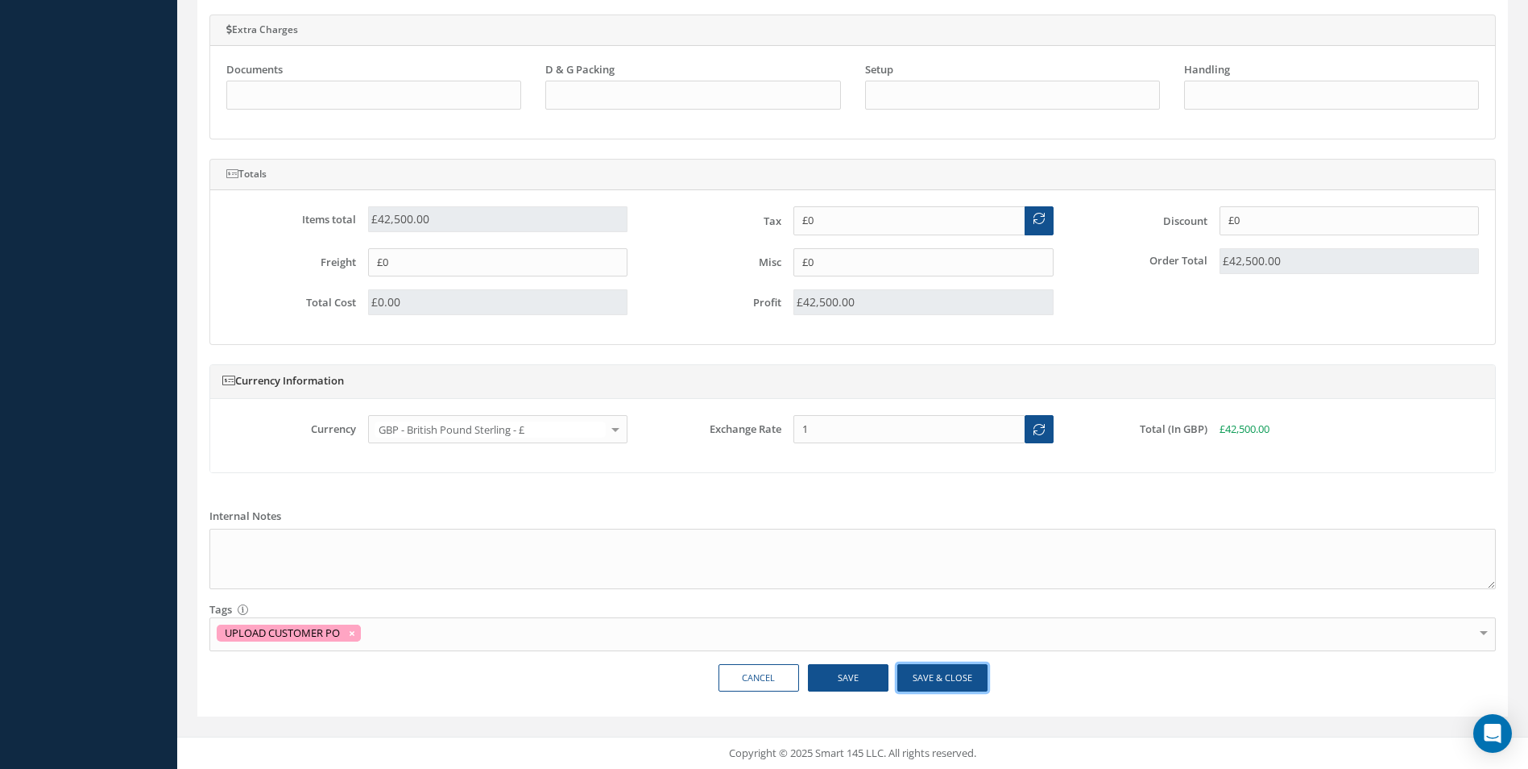
click at [948, 676] on button "Save & Close" at bounding box center [942, 678] width 90 height 28
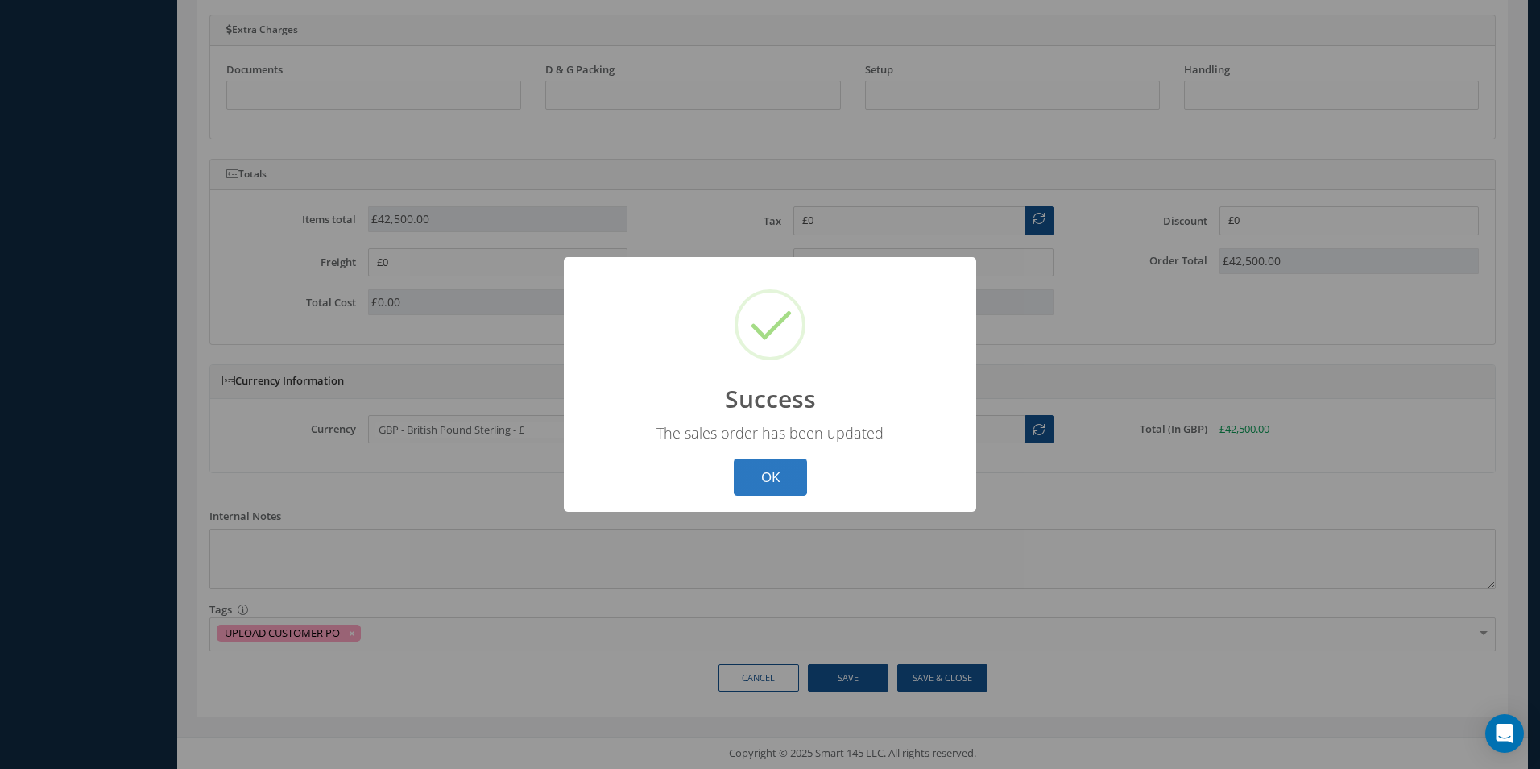
click at [760, 480] on button "OK" at bounding box center [770, 477] width 73 height 38
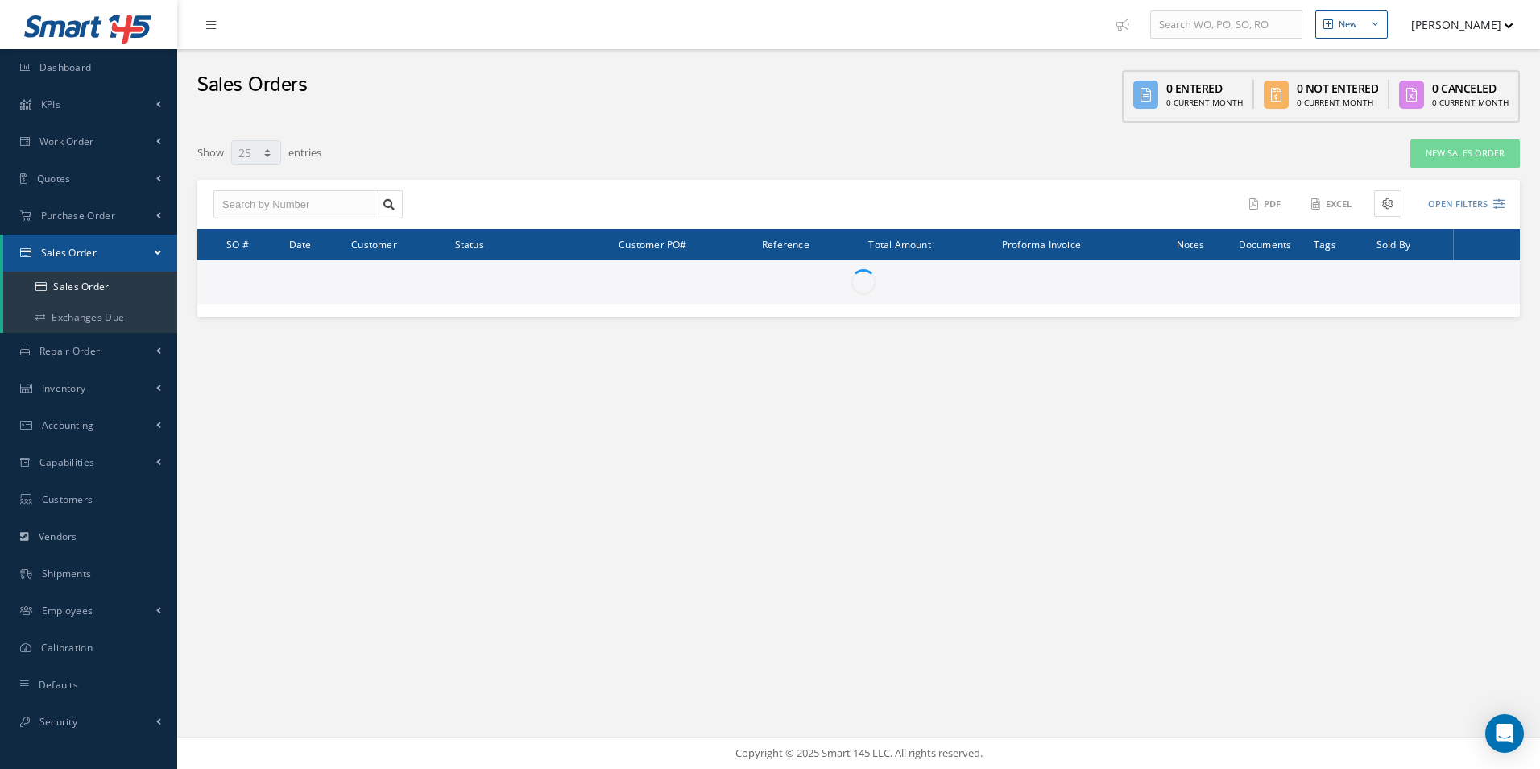
select select "25"
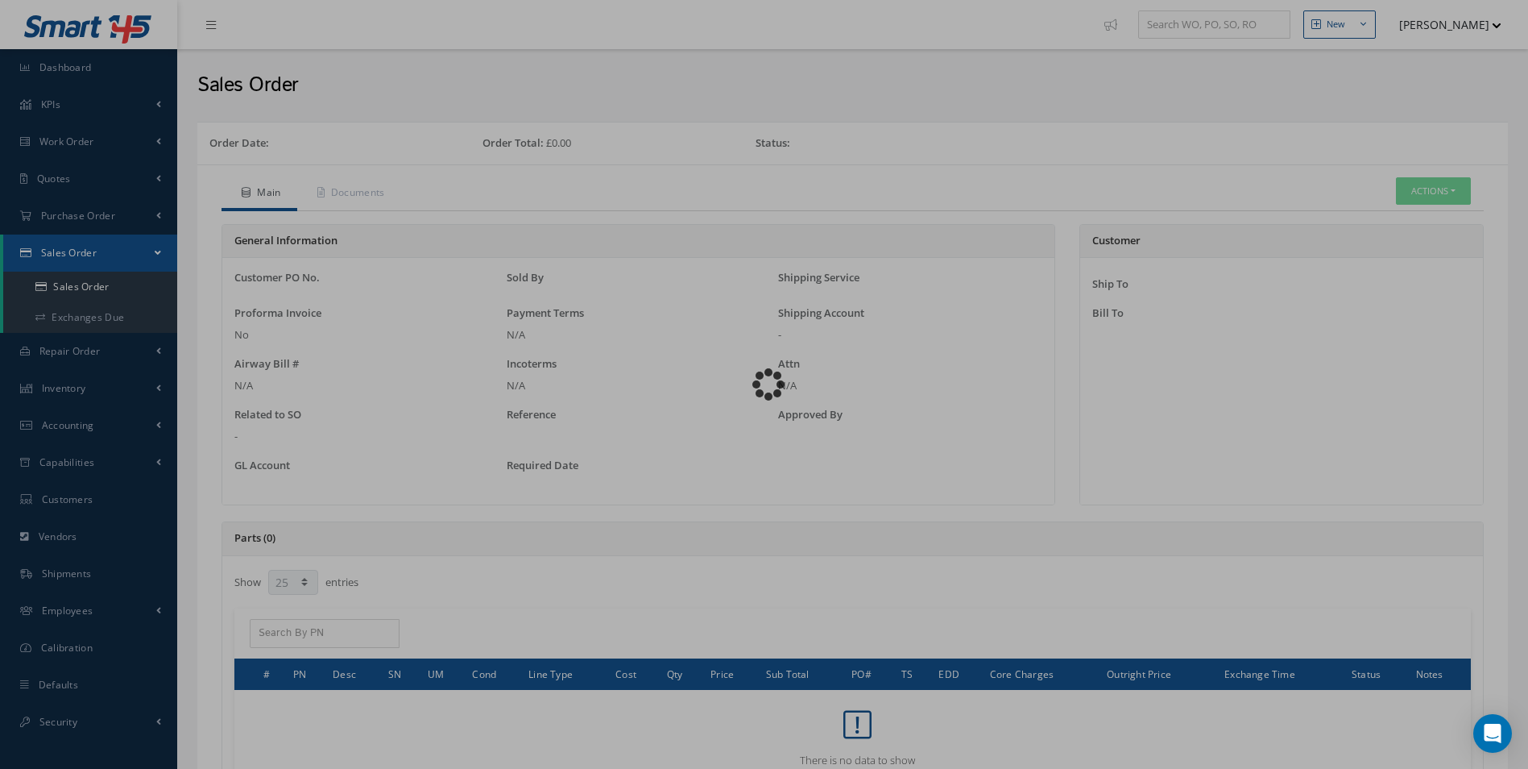
select select "25"
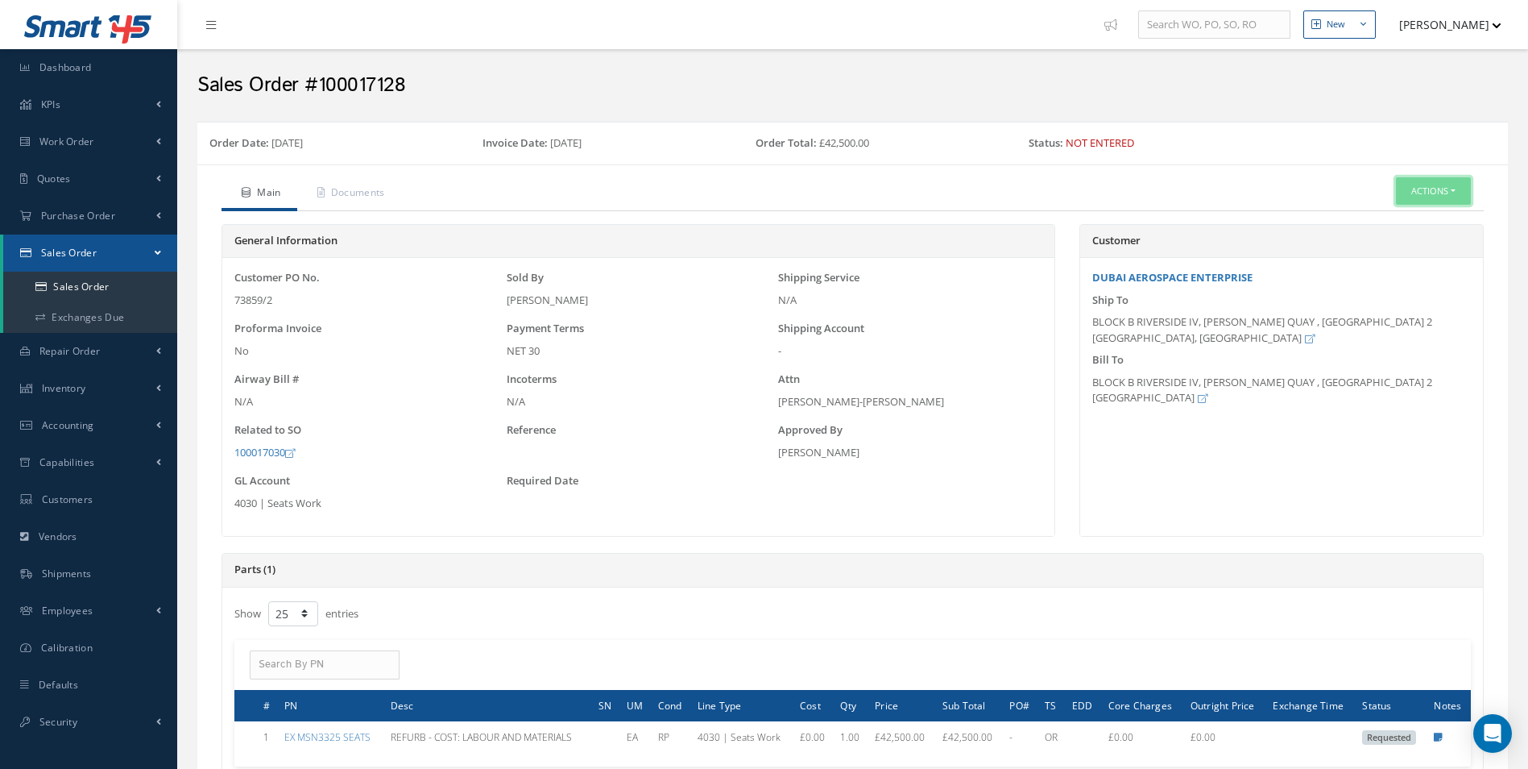
click at [1454, 186] on button "Actions" at bounding box center [1433, 191] width 75 height 28
click at [1411, 222] on link "Enter/Update" at bounding box center [1409, 220] width 129 height 22
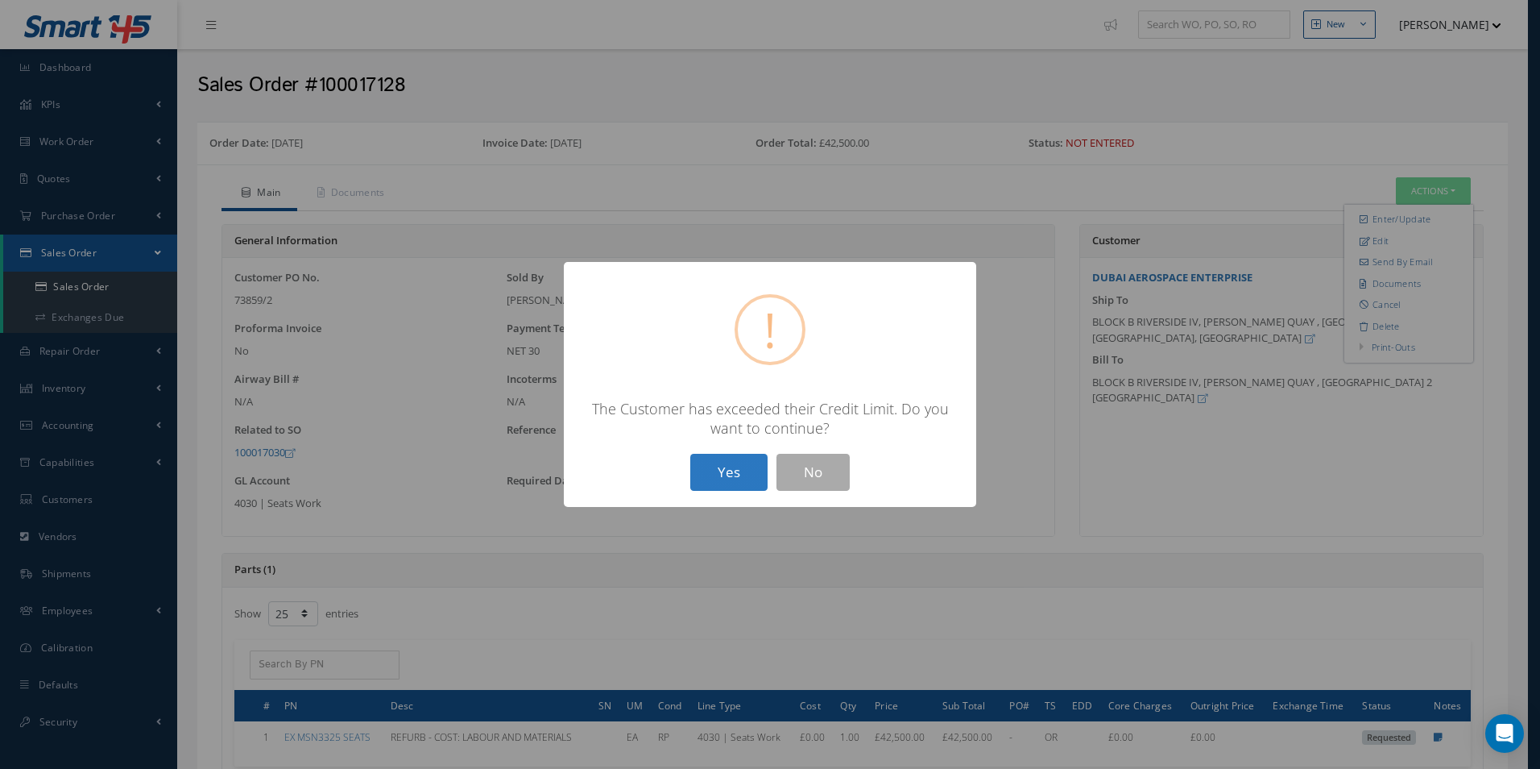
click at [730, 469] on button "Yes" at bounding box center [728, 473] width 77 height 38
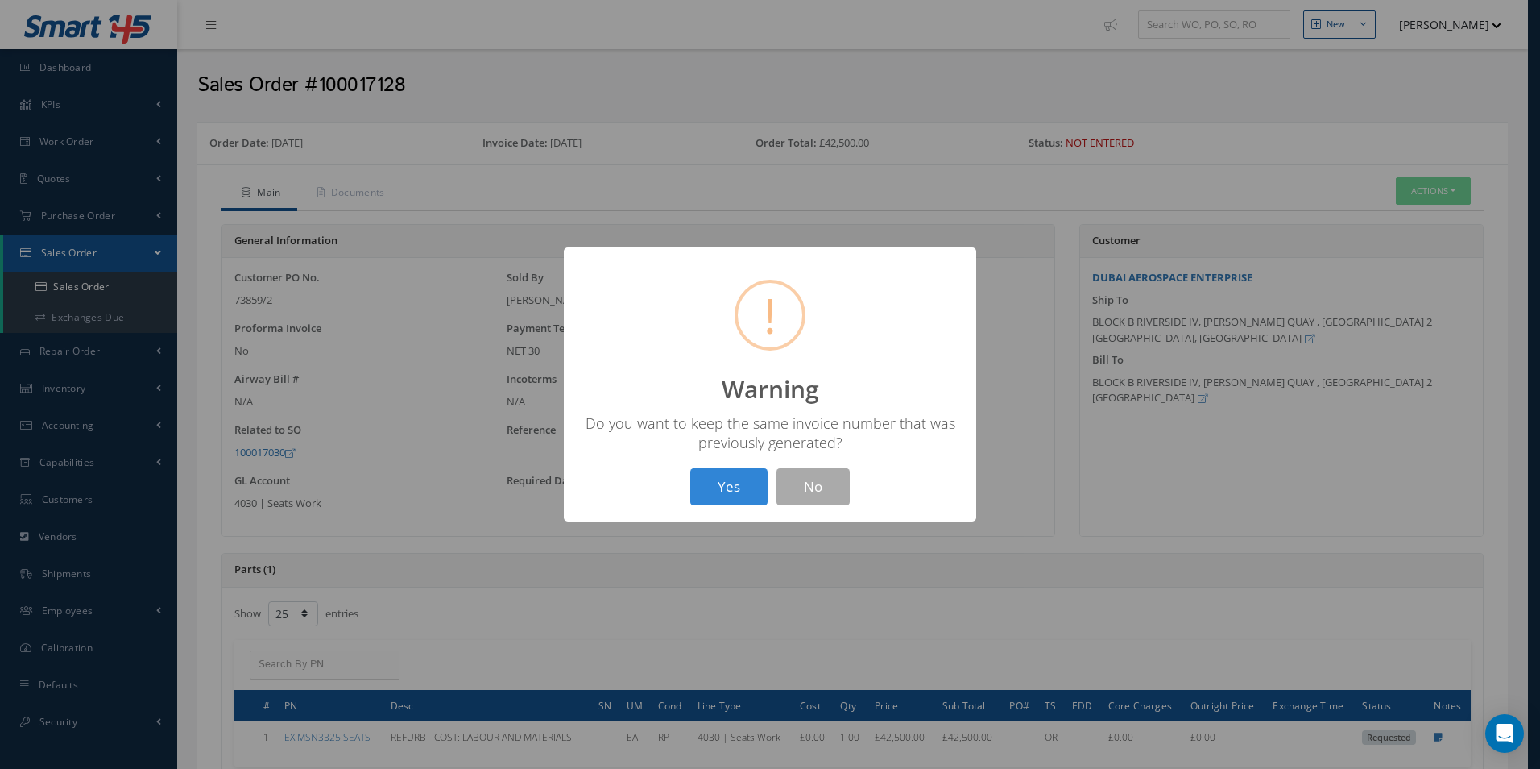
click at [721, 480] on button "Yes" at bounding box center [728, 487] width 77 height 38
click at [755, 488] on button "OK" at bounding box center [770, 487] width 73 height 38
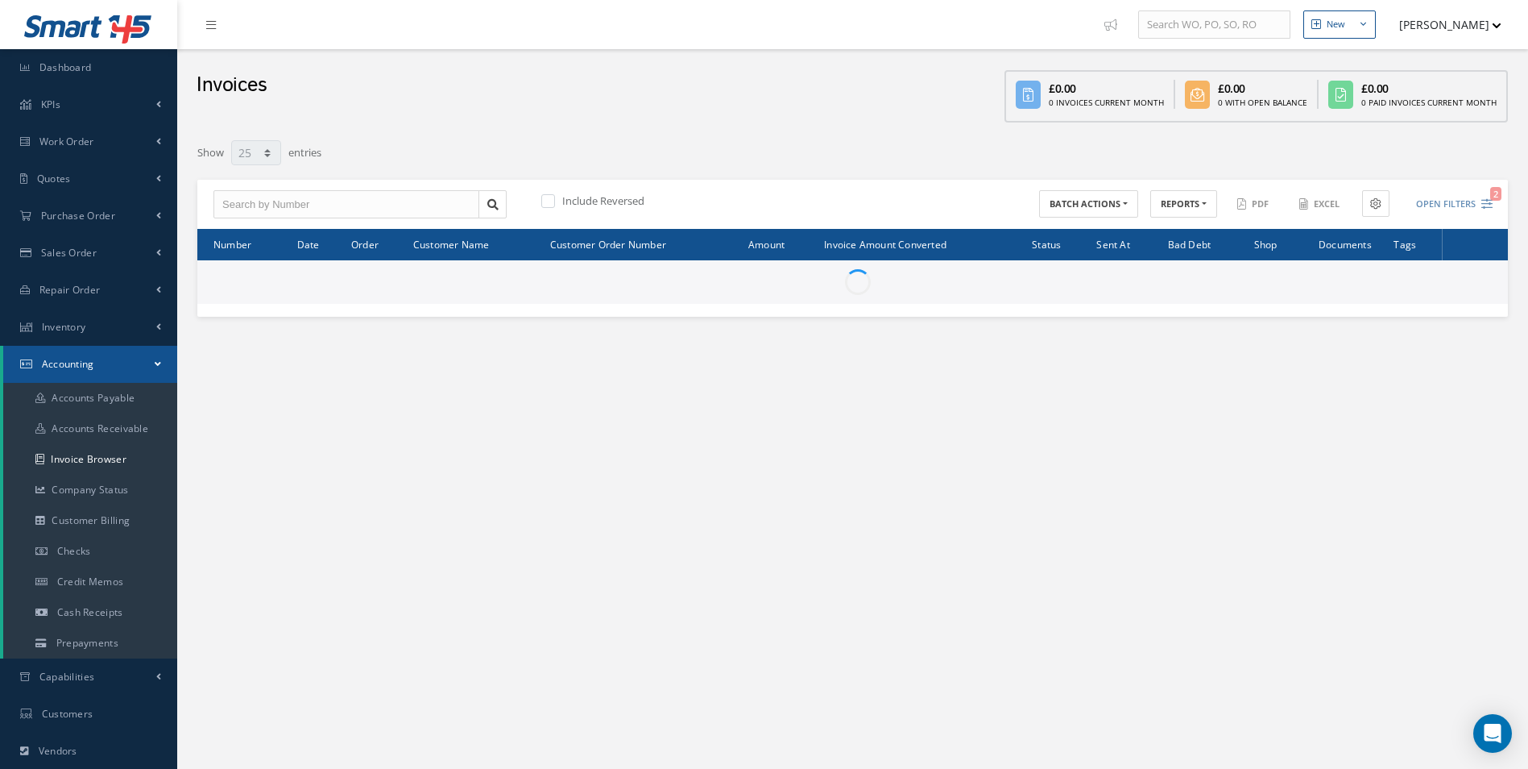
select select "25"
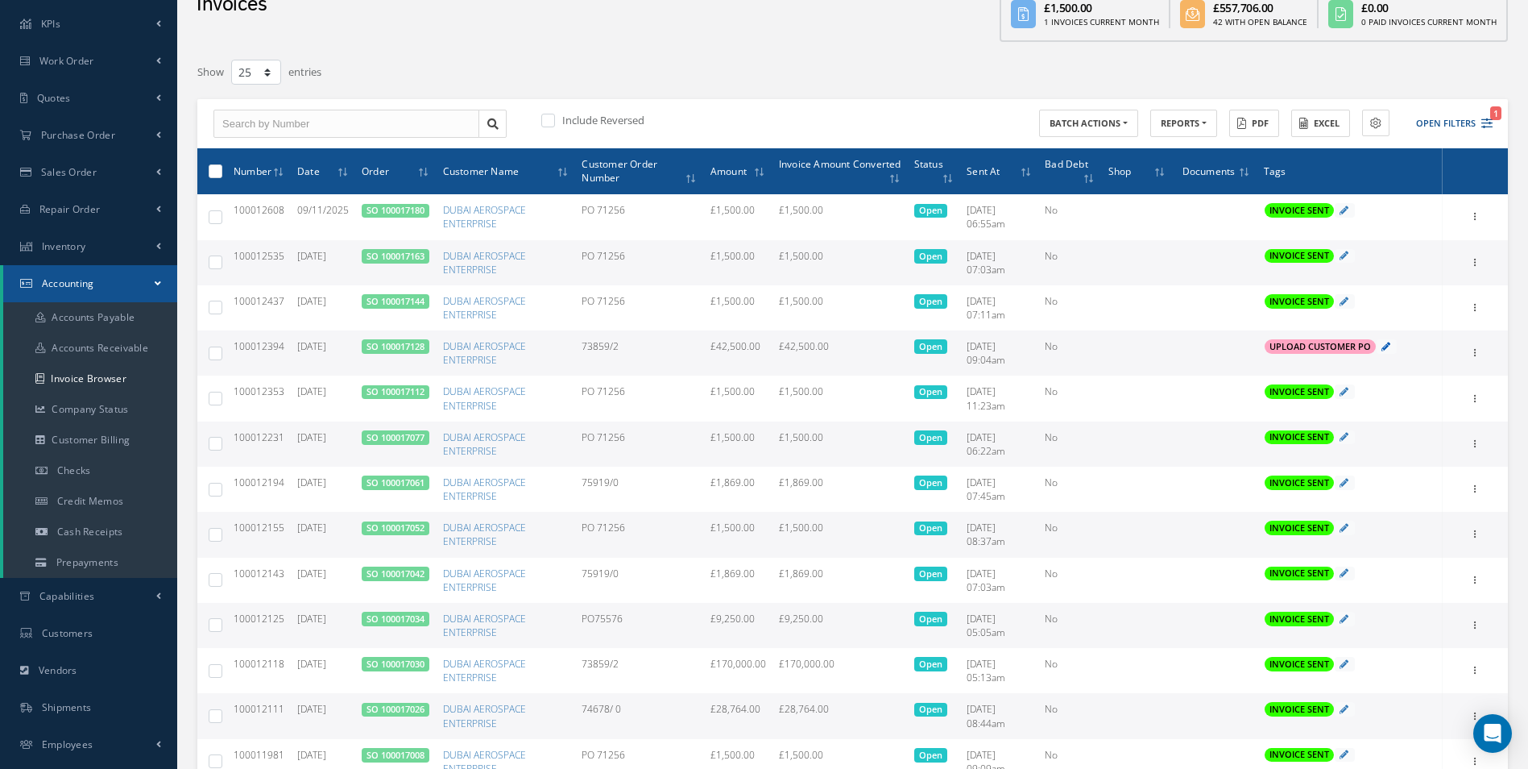
click at [1386, 350] on icon at bounding box center [1386, 346] width 9 height 9
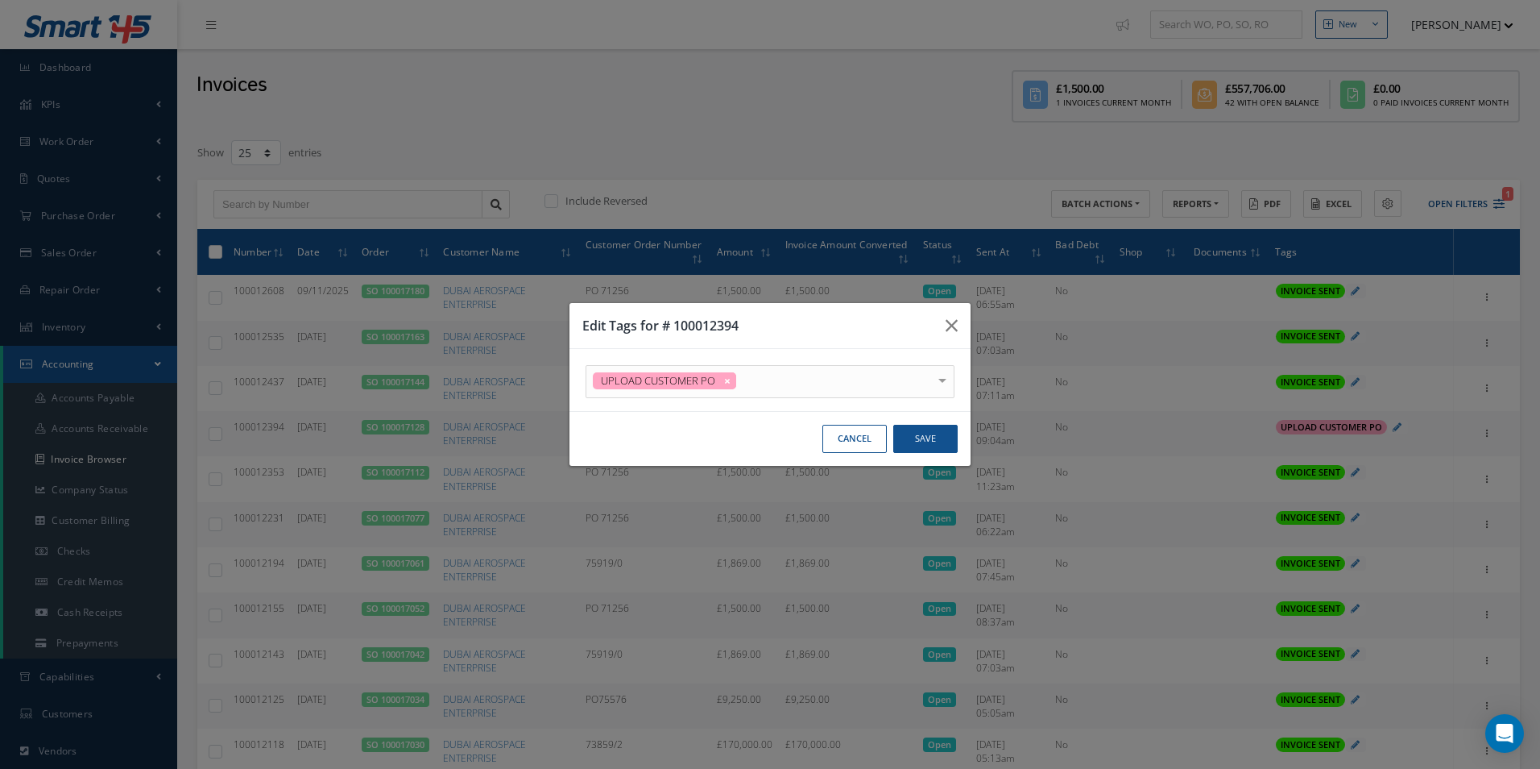
click at [939, 380] on div at bounding box center [942, 379] width 23 height 27
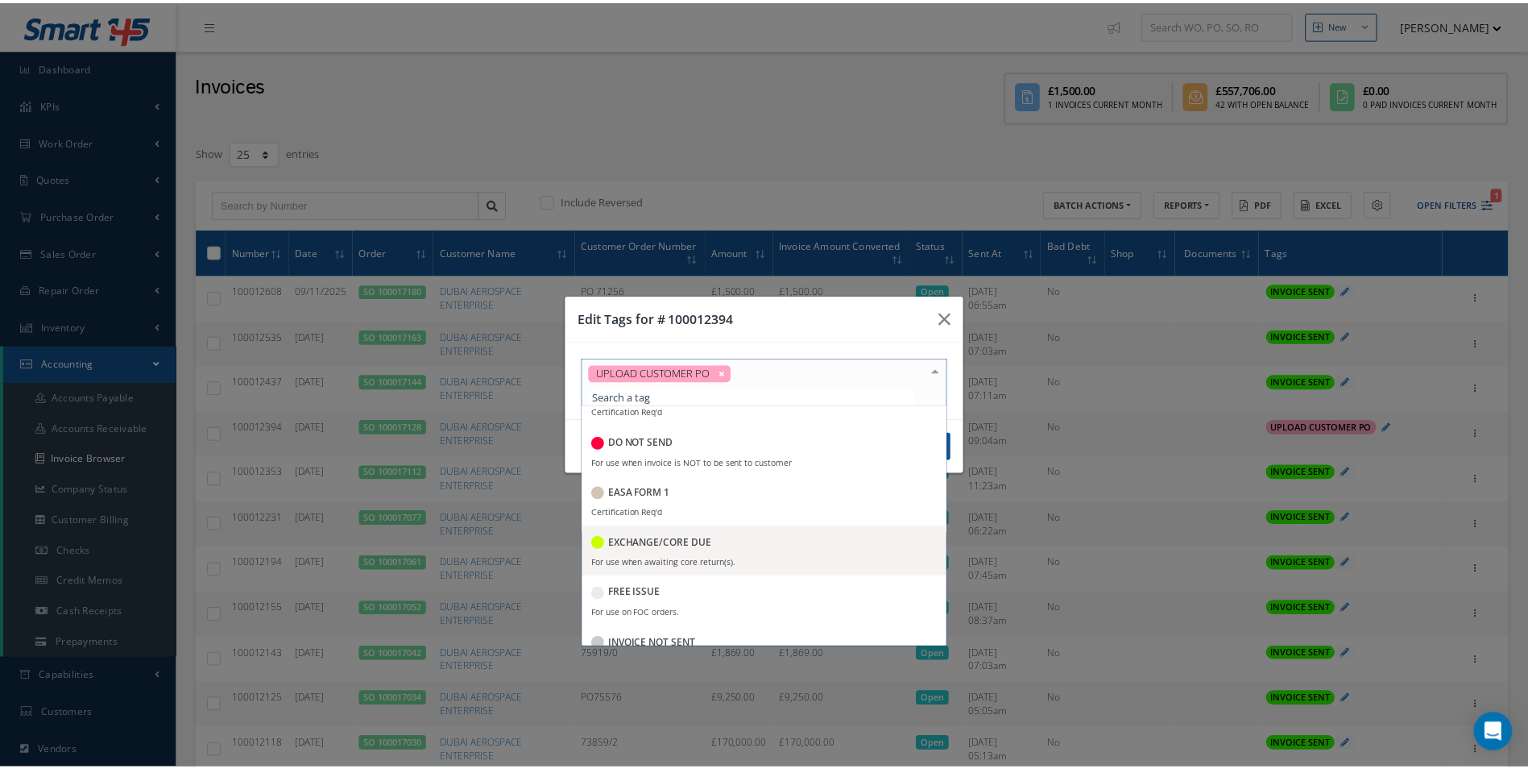
scroll to position [161, 0]
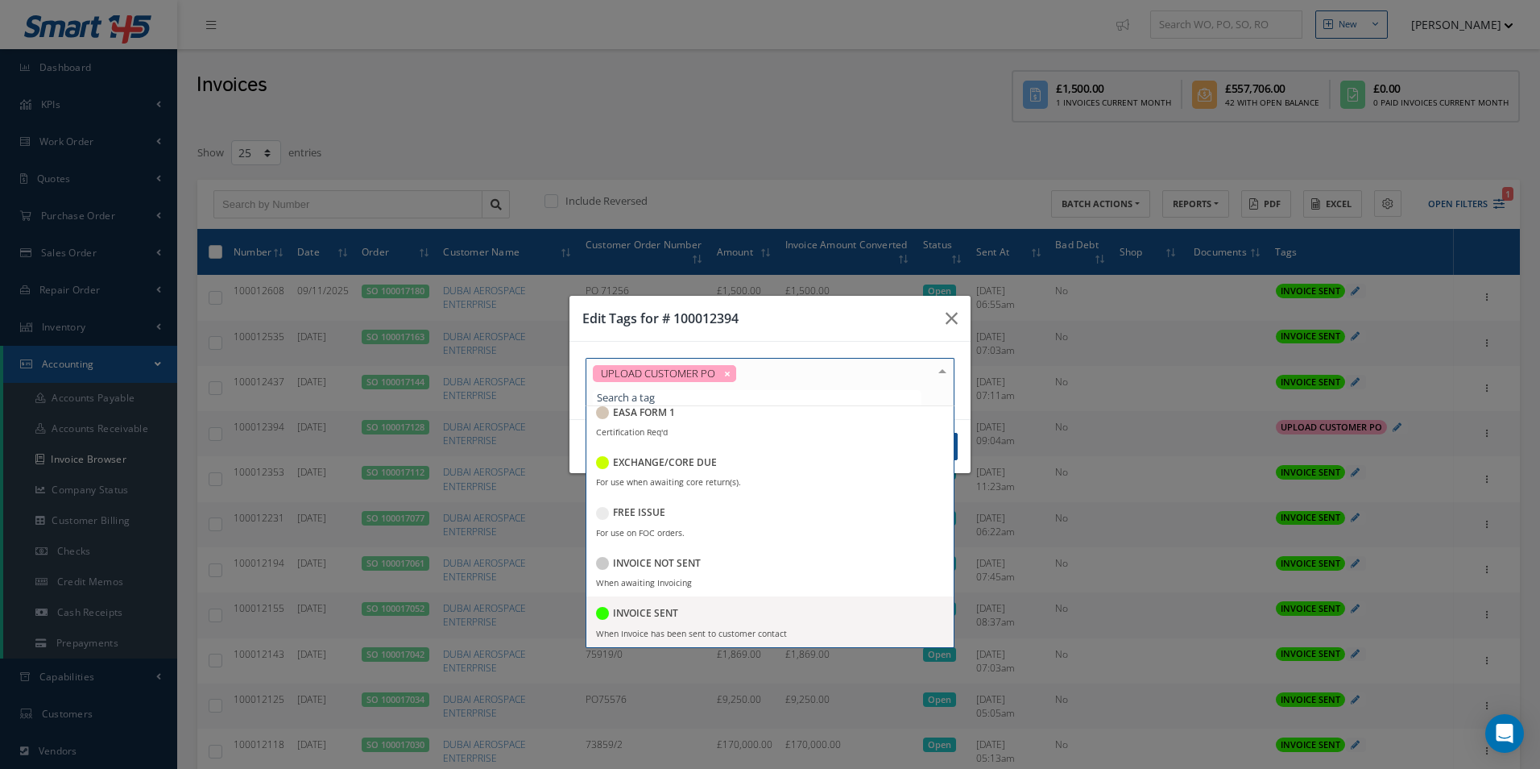
click at [679, 613] on div "INVOICE SENT" at bounding box center [770, 614] width 348 height 22
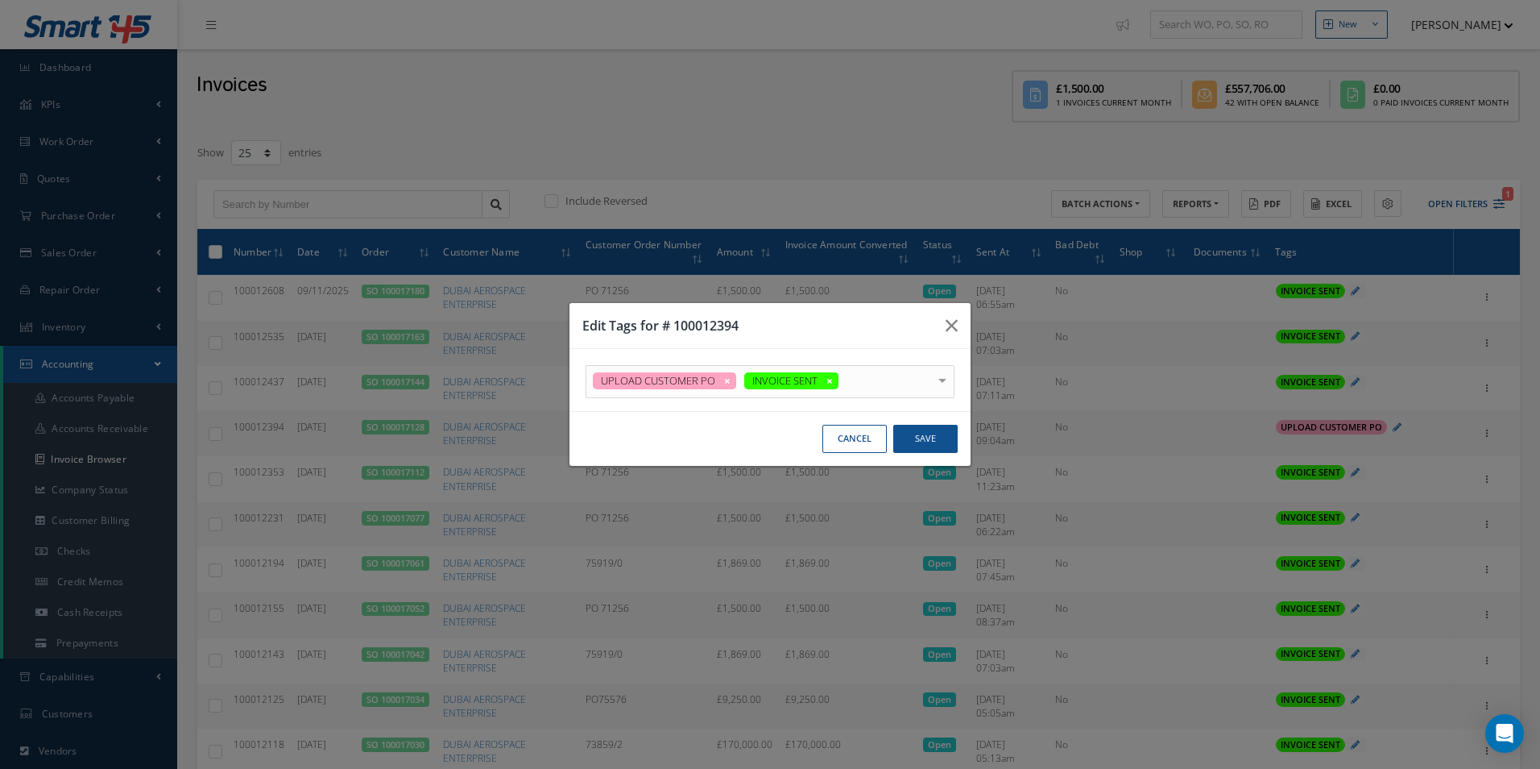
click at [864, 330] on div "Edit Tags for # 100012394" at bounding box center [770, 326] width 401 height 46
click at [922, 430] on button "Save" at bounding box center [925, 439] width 64 height 28
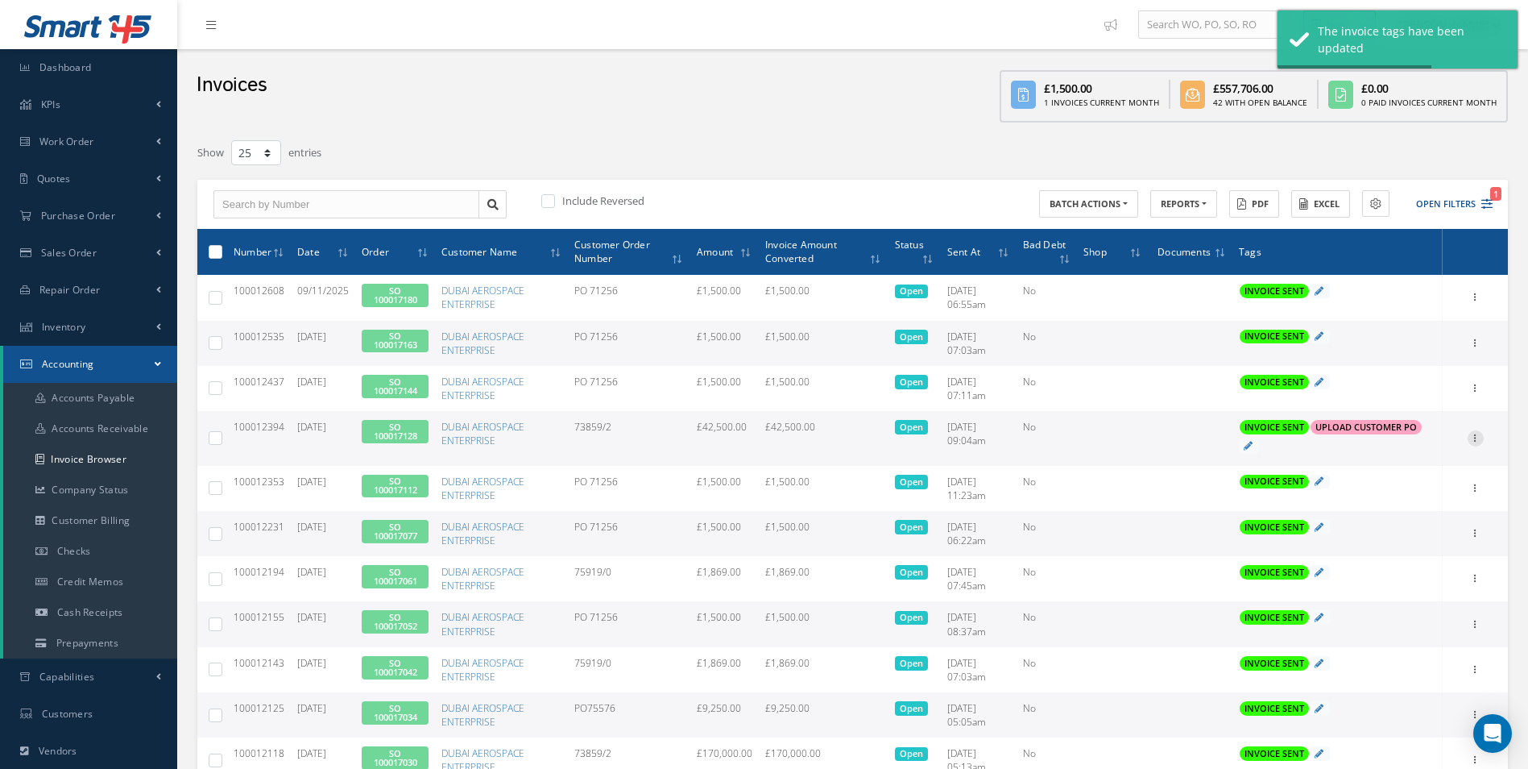
click at [1473, 440] on icon at bounding box center [1476, 436] width 16 height 13
click at [1398, 448] on link "Print" at bounding box center [1401, 448] width 127 height 21
